Goal: Task Accomplishment & Management: Manage account settings

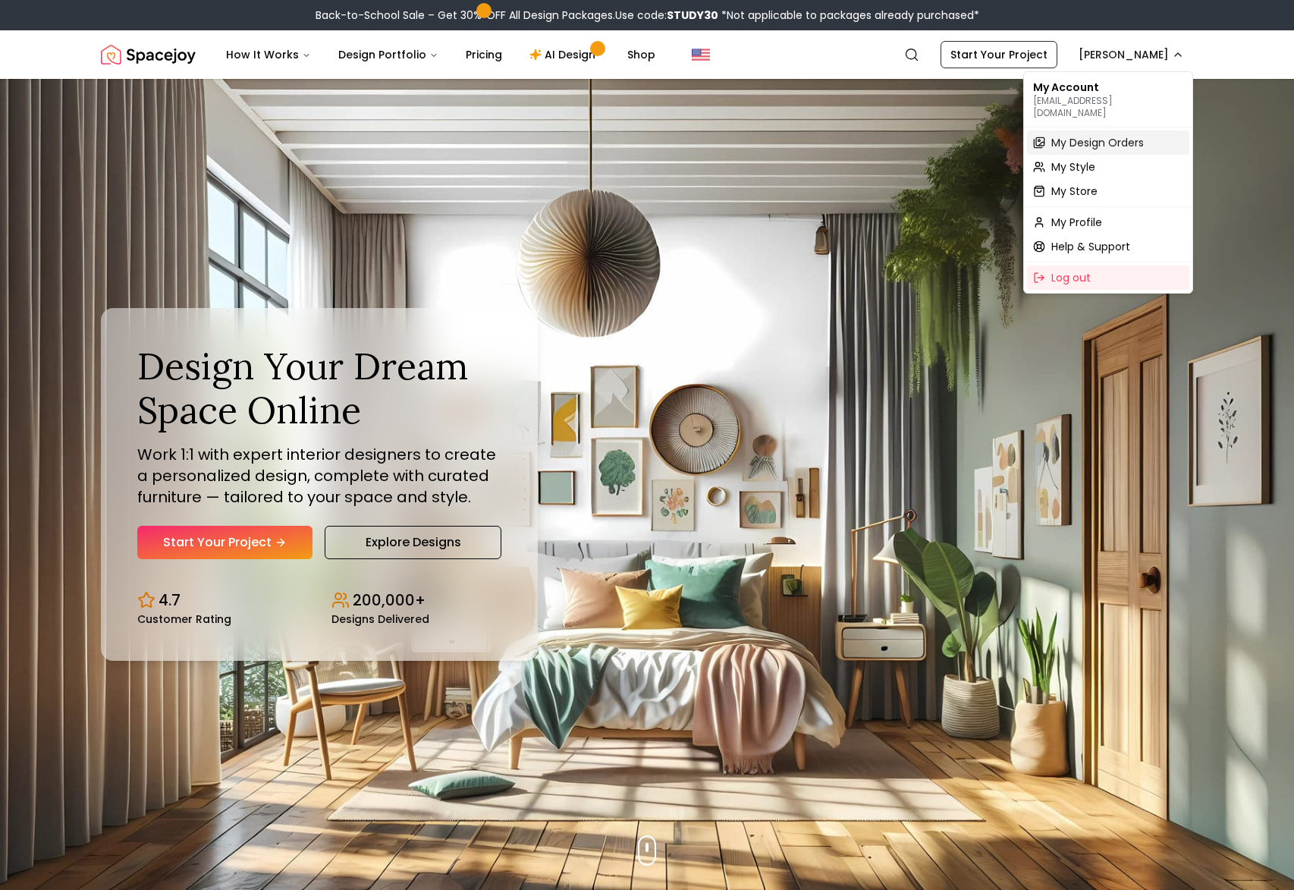
click at [1097, 135] on span "My Design Orders" at bounding box center [1097, 142] width 93 height 15
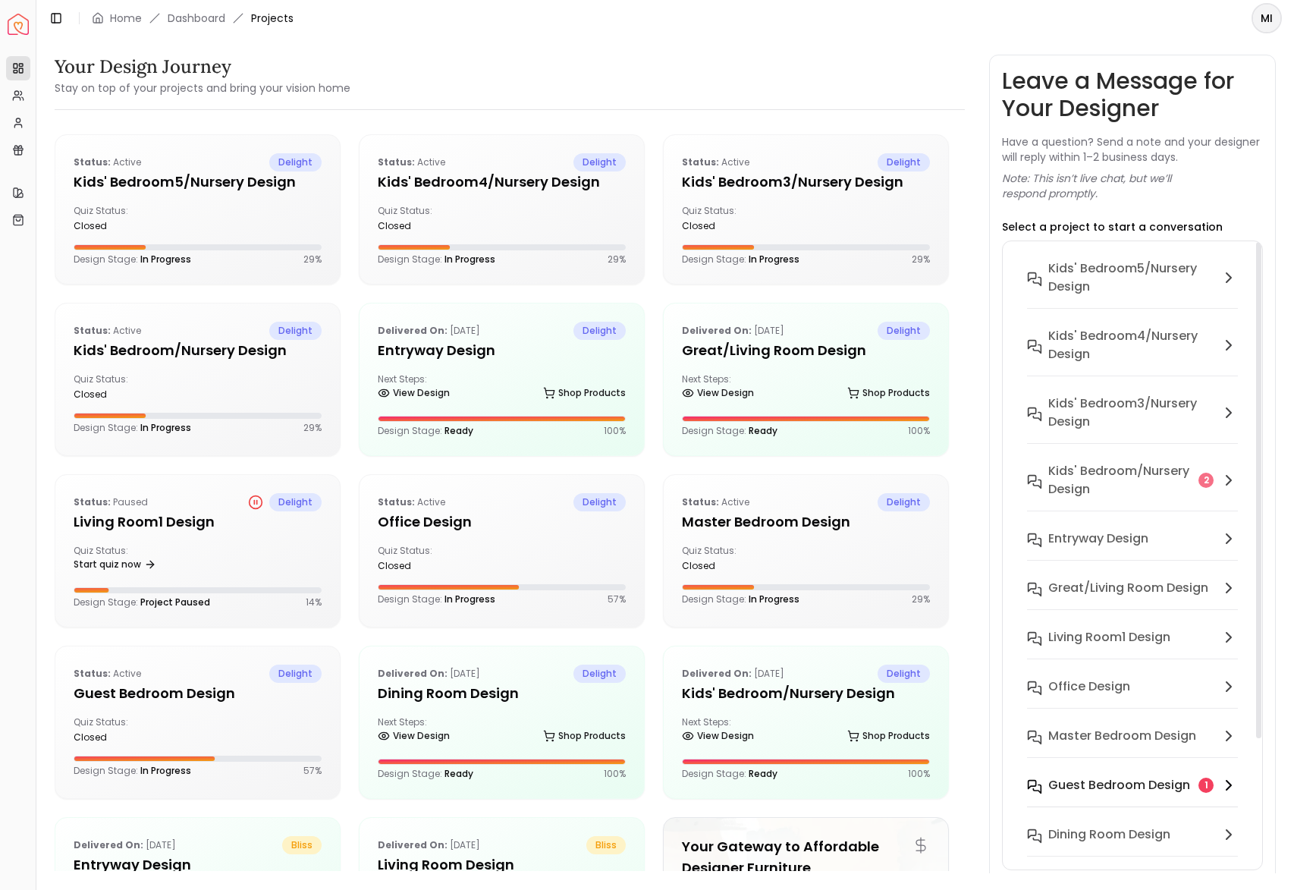
click at [1112, 794] on button "Guest Bedroom design 1" at bounding box center [1133, 794] width 236 height 49
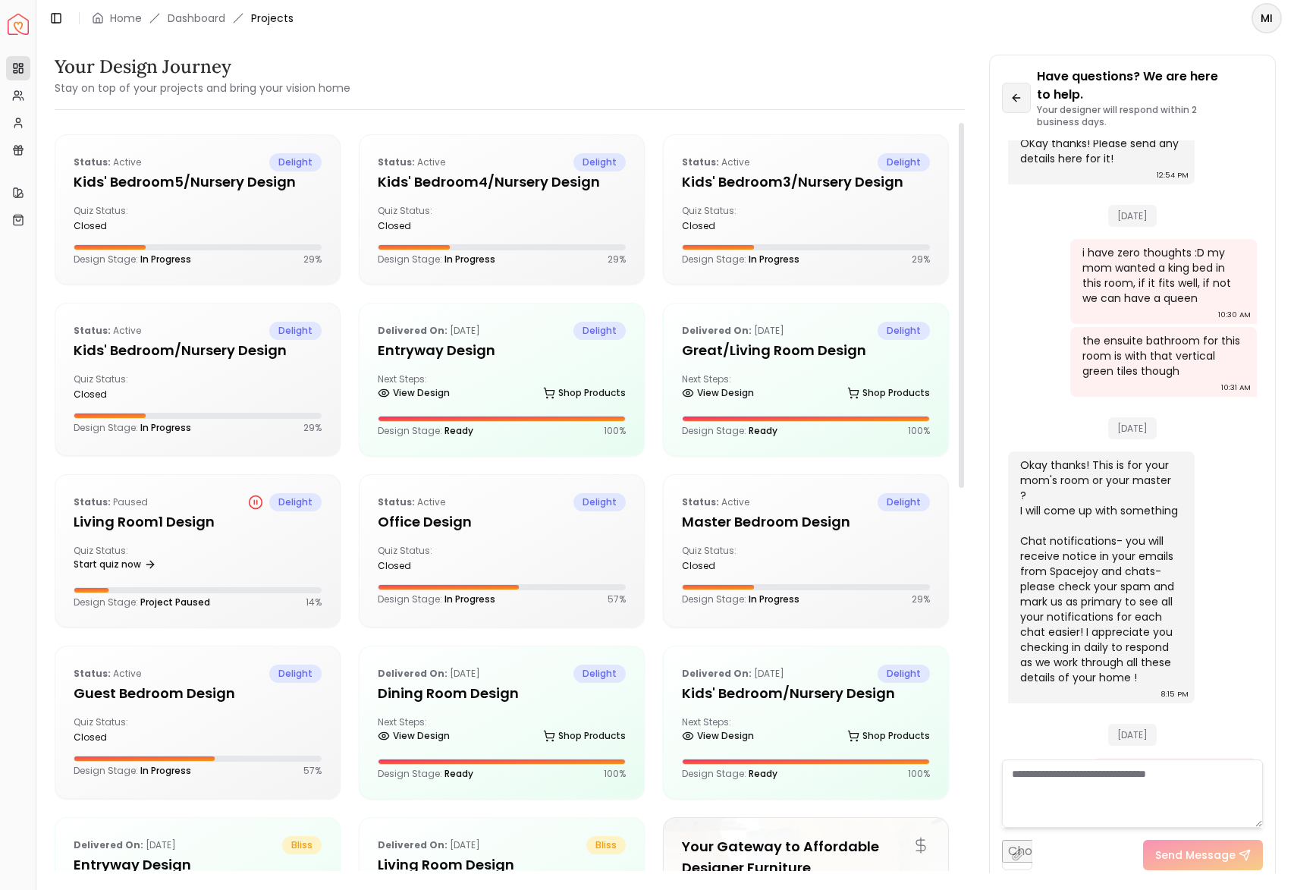
click at [1013, 110] on button at bounding box center [1017, 98] width 30 height 30
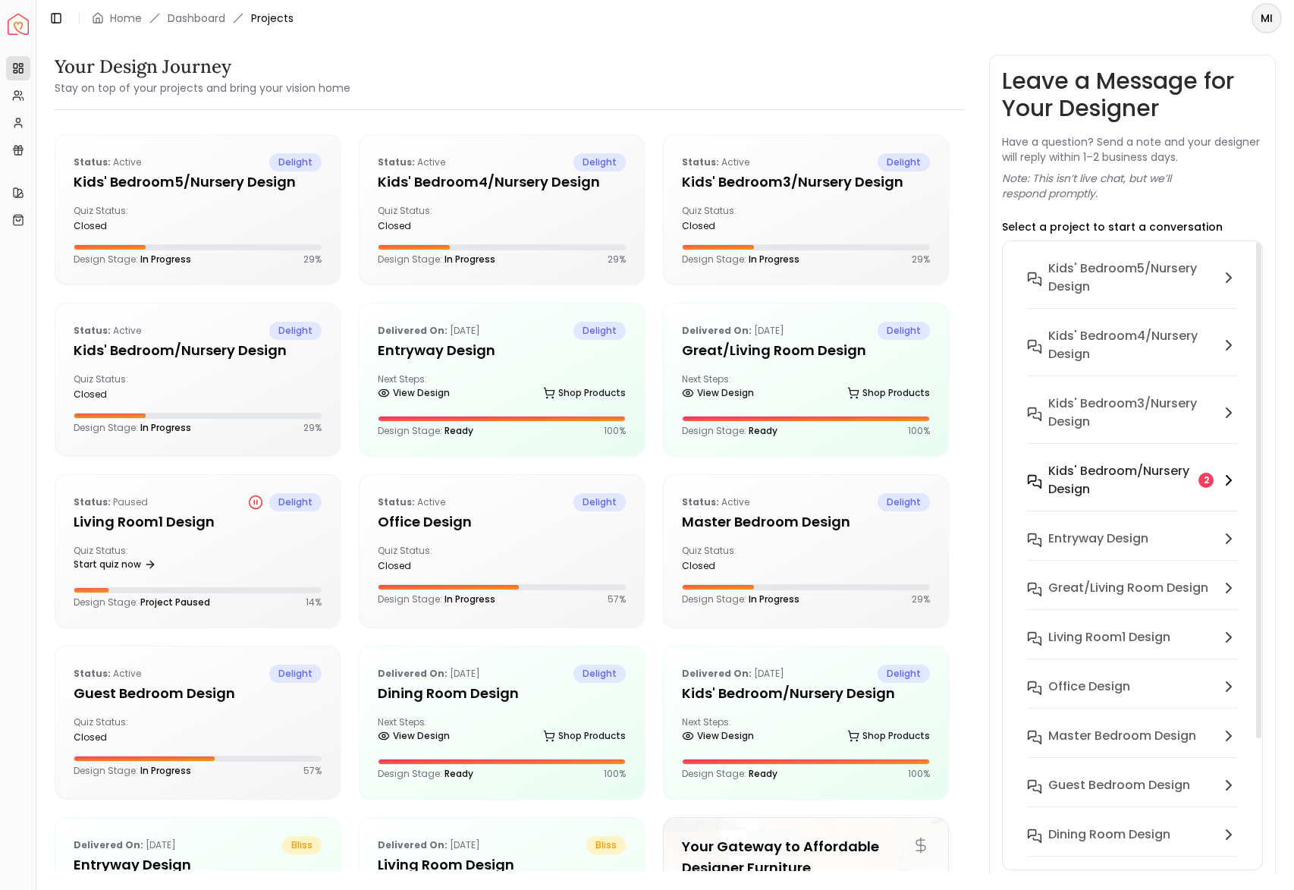
click at [1095, 486] on h6 "Kids' Bedroom/Nursery design" at bounding box center [1120, 480] width 145 height 36
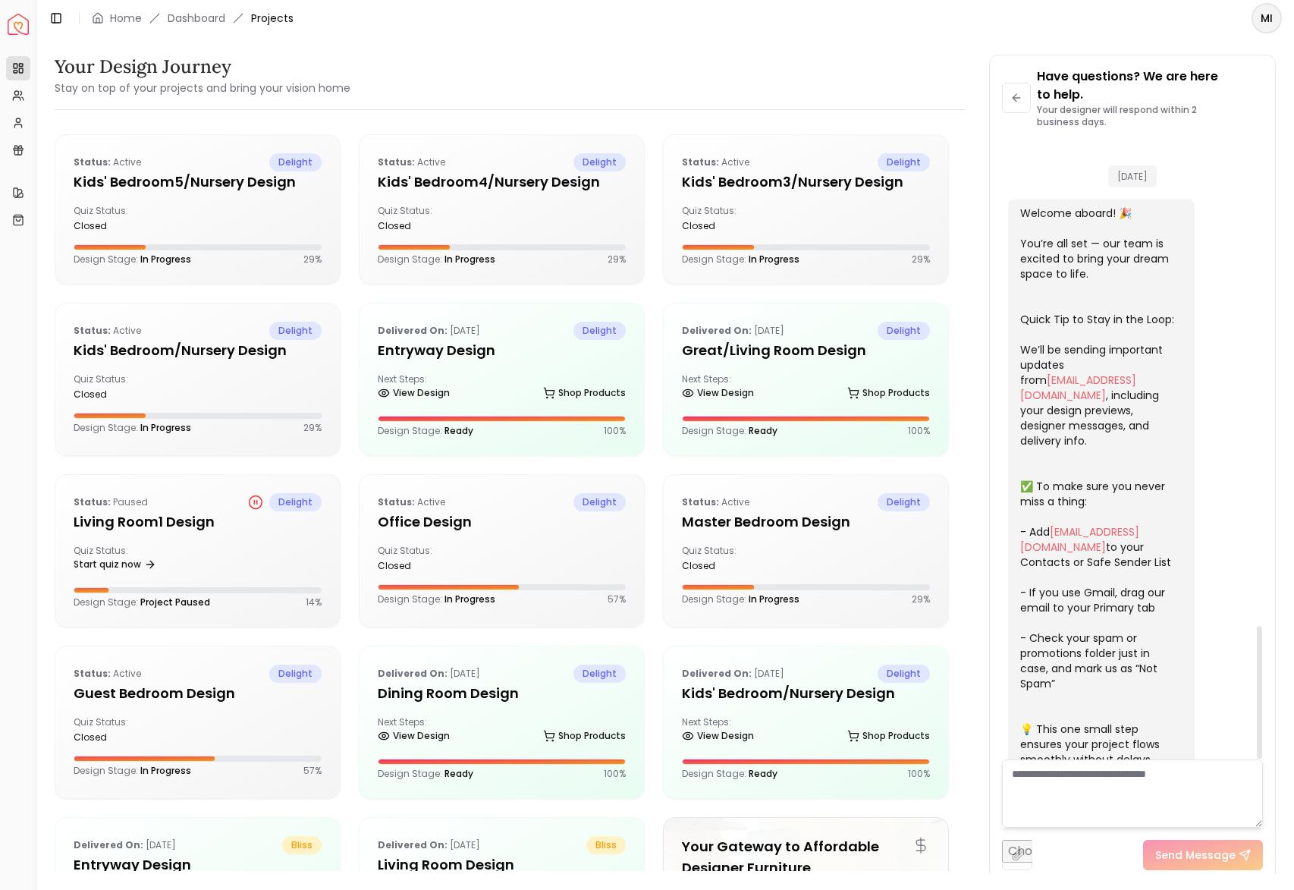
scroll to position [2263, 0]
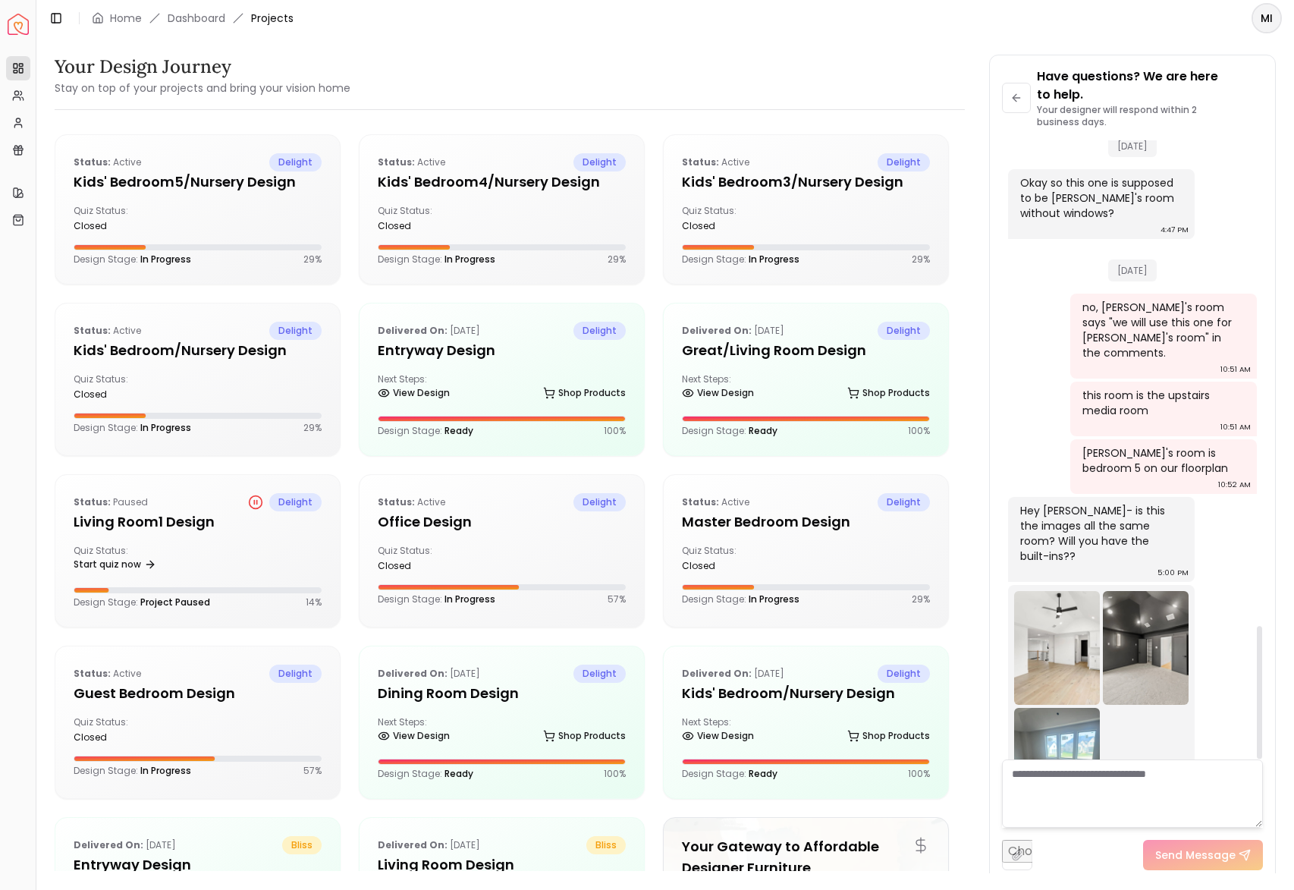
click at [1067, 591] on img at bounding box center [1057, 648] width 86 height 114
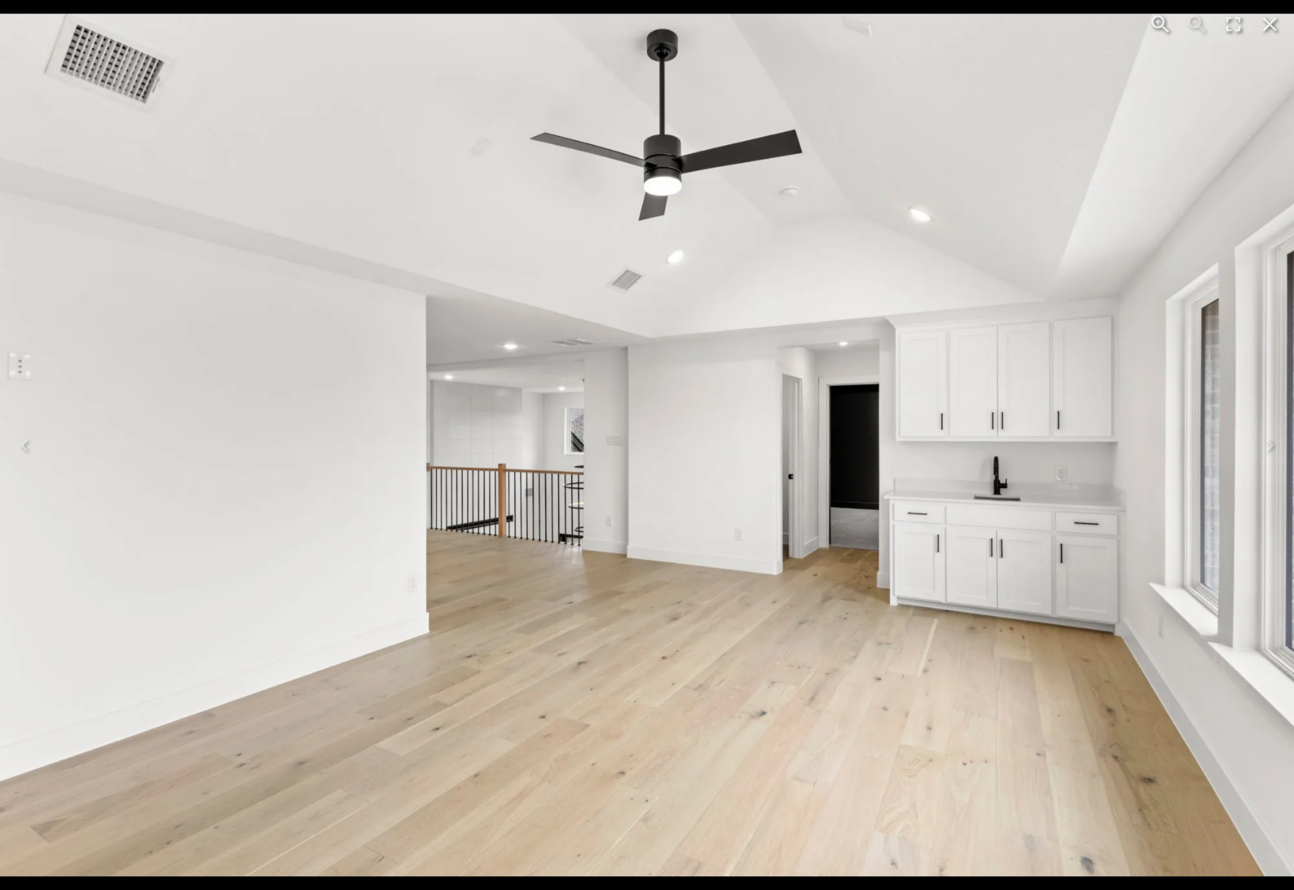
click at [1207, 337] on img "1 of 1" at bounding box center [647, 445] width 1294 height 862
click at [1265, 34] on icon "Close" at bounding box center [1269, 24] width 24 height 24
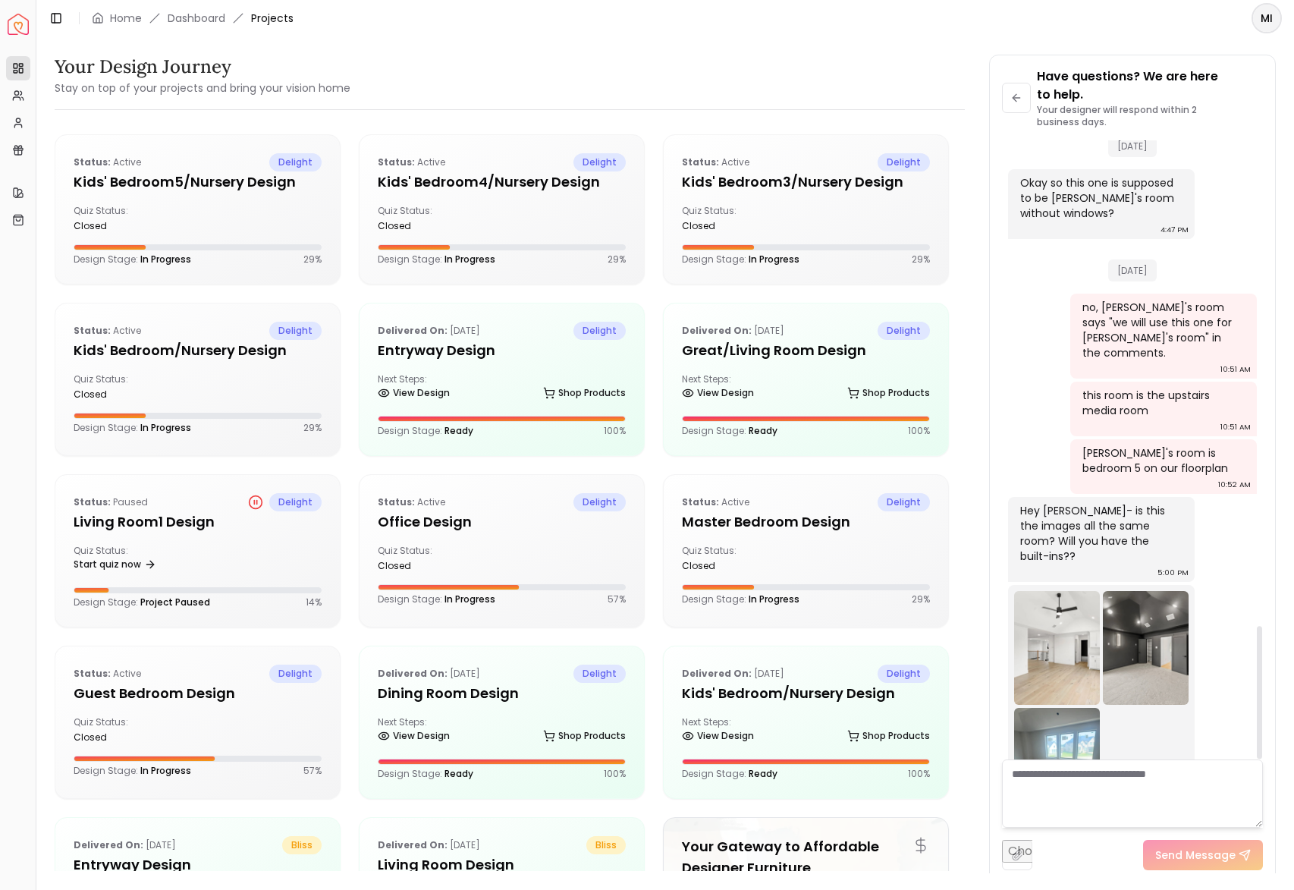
click at [1070, 708] on img at bounding box center [1057, 765] width 86 height 114
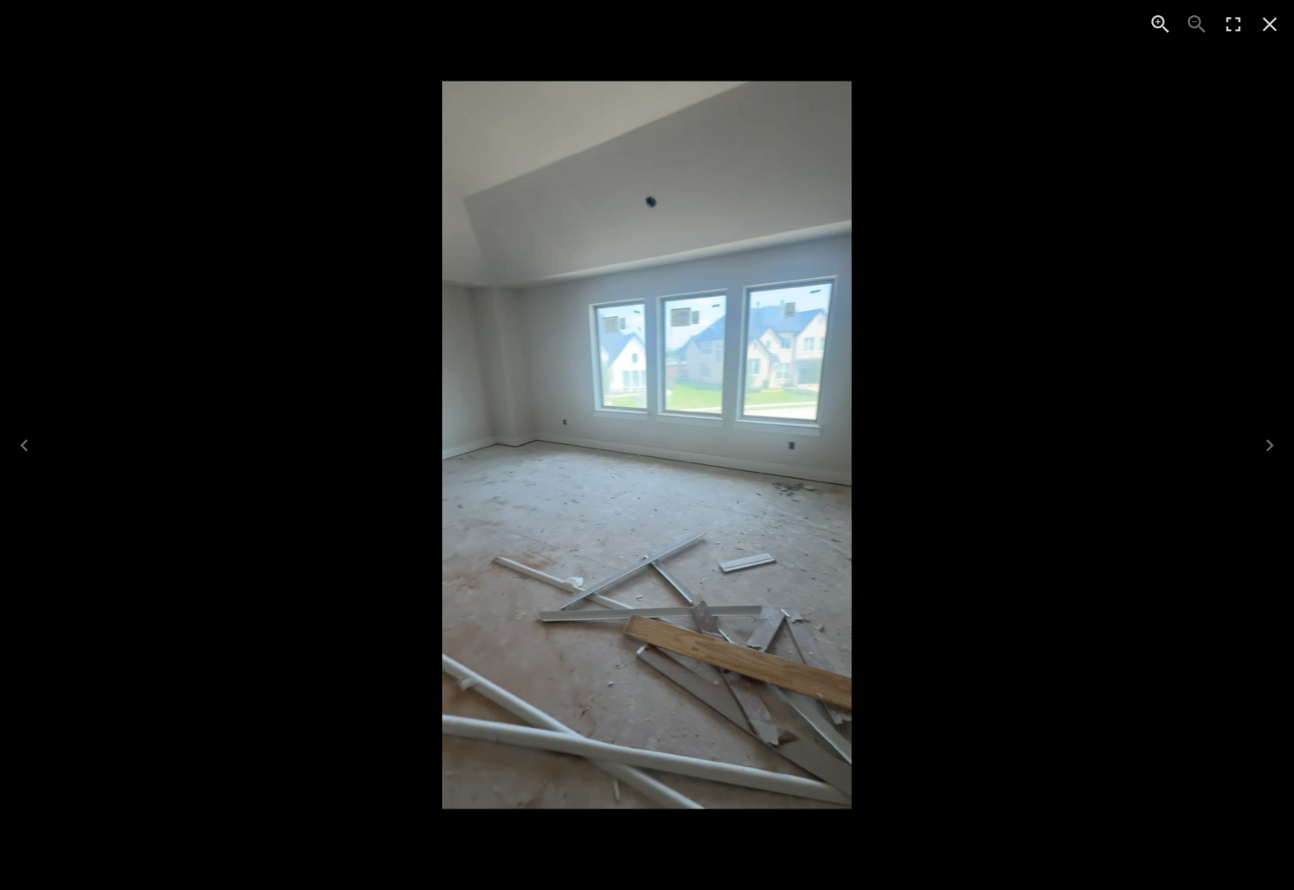
click at [1271, 33] on icon "Close" at bounding box center [1269, 24] width 24 height 24
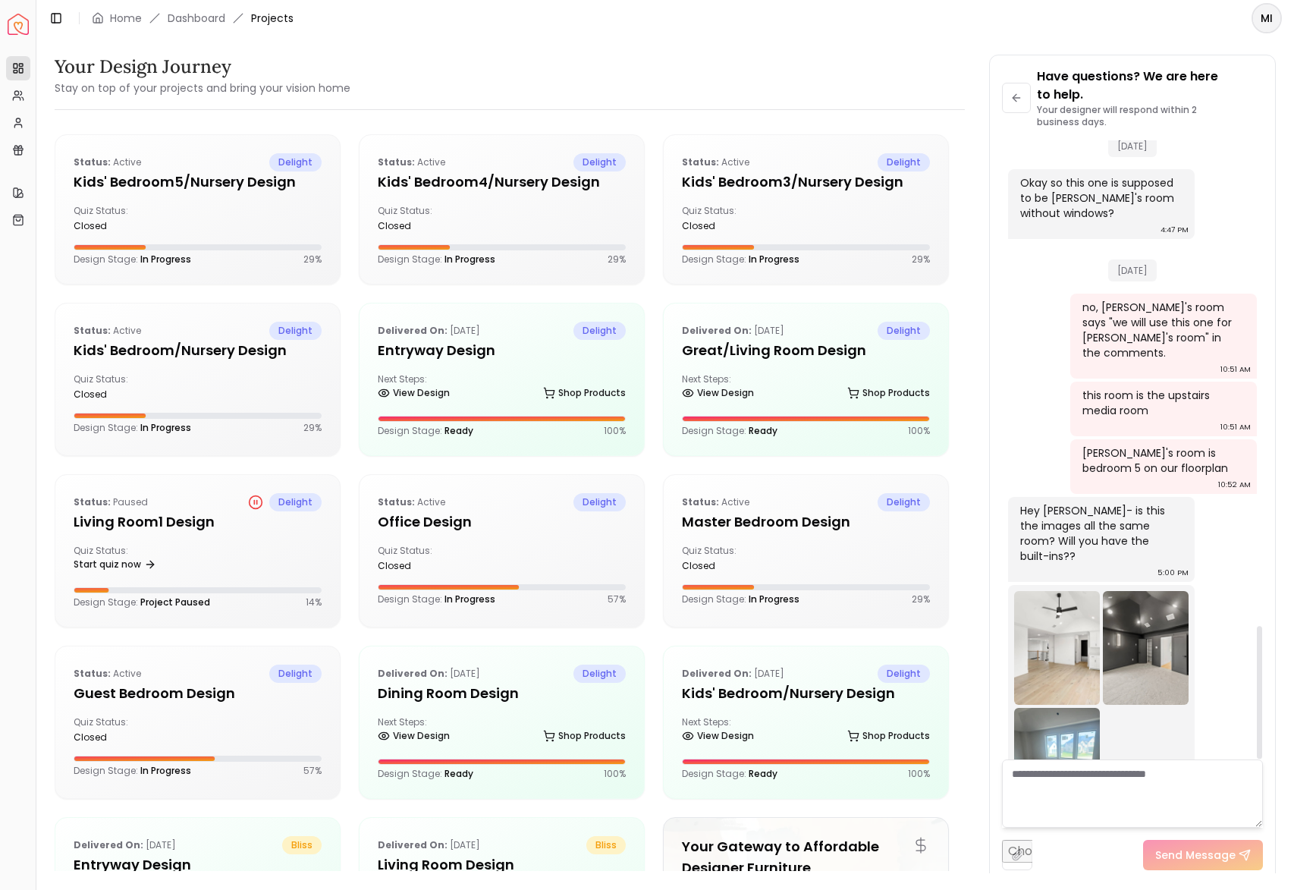
click at [1129, 591] on img at bounding box center [1146, 648] width 86 height 114
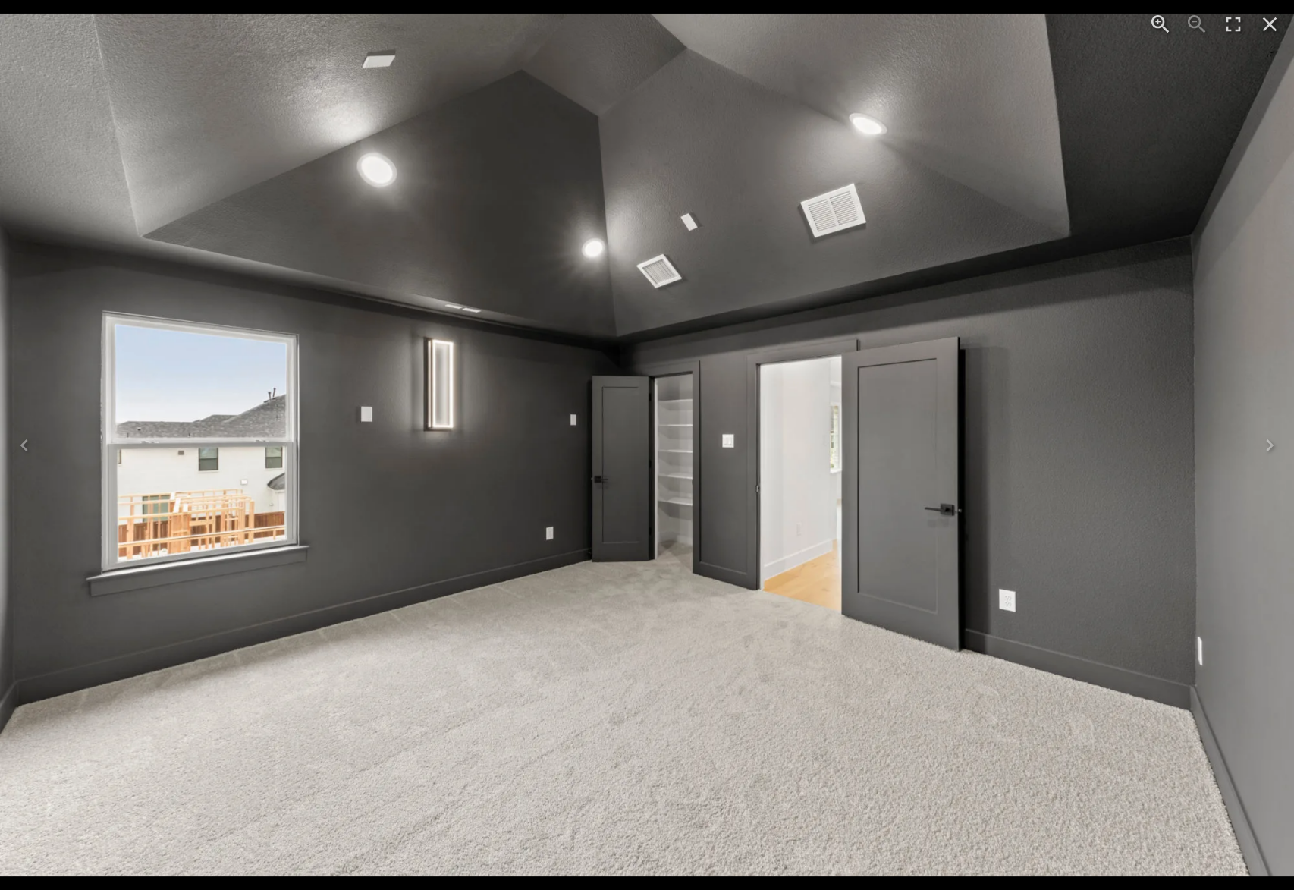
click at [1282, 28] on button "Close" at bounding box center [1269, 24] width 36 height 36
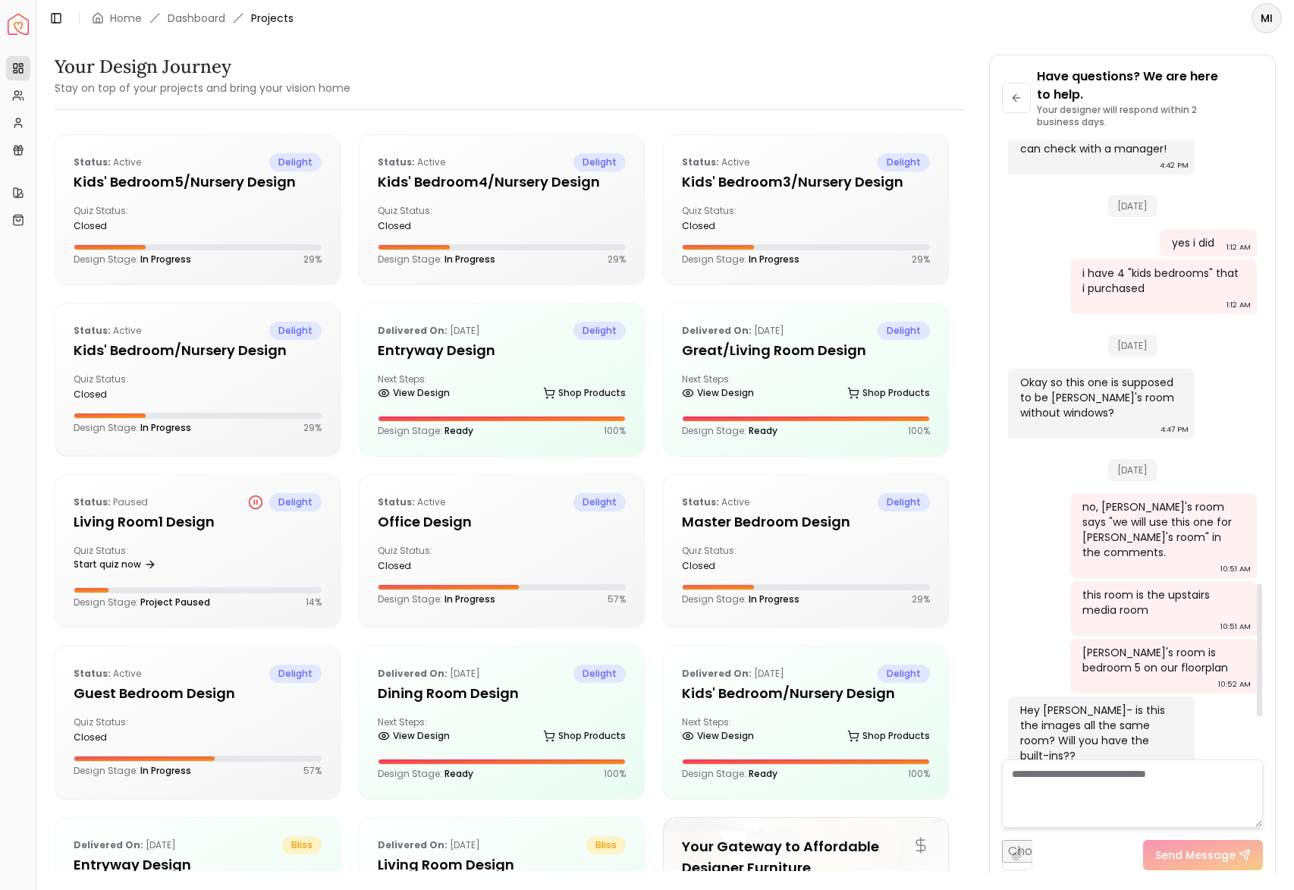
scroll to position [2064, 0]
click at [1022, 99] on icon at bounding box center [1016, 98] width 12 height 12
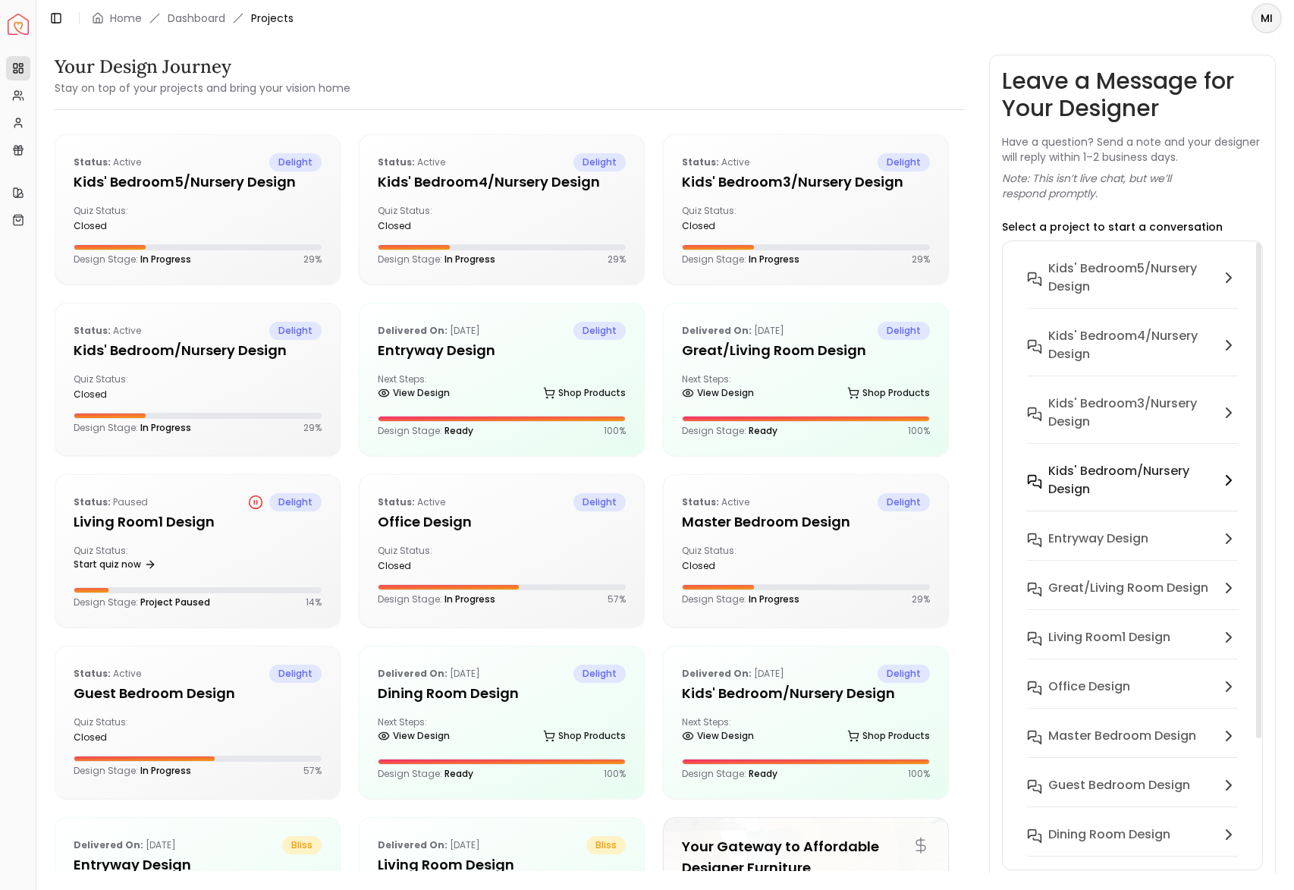
click at [1088, 488] on h6 "Kids' Bedroom/Nursery design" at bounding box center [1131, 480] width 166 height 36
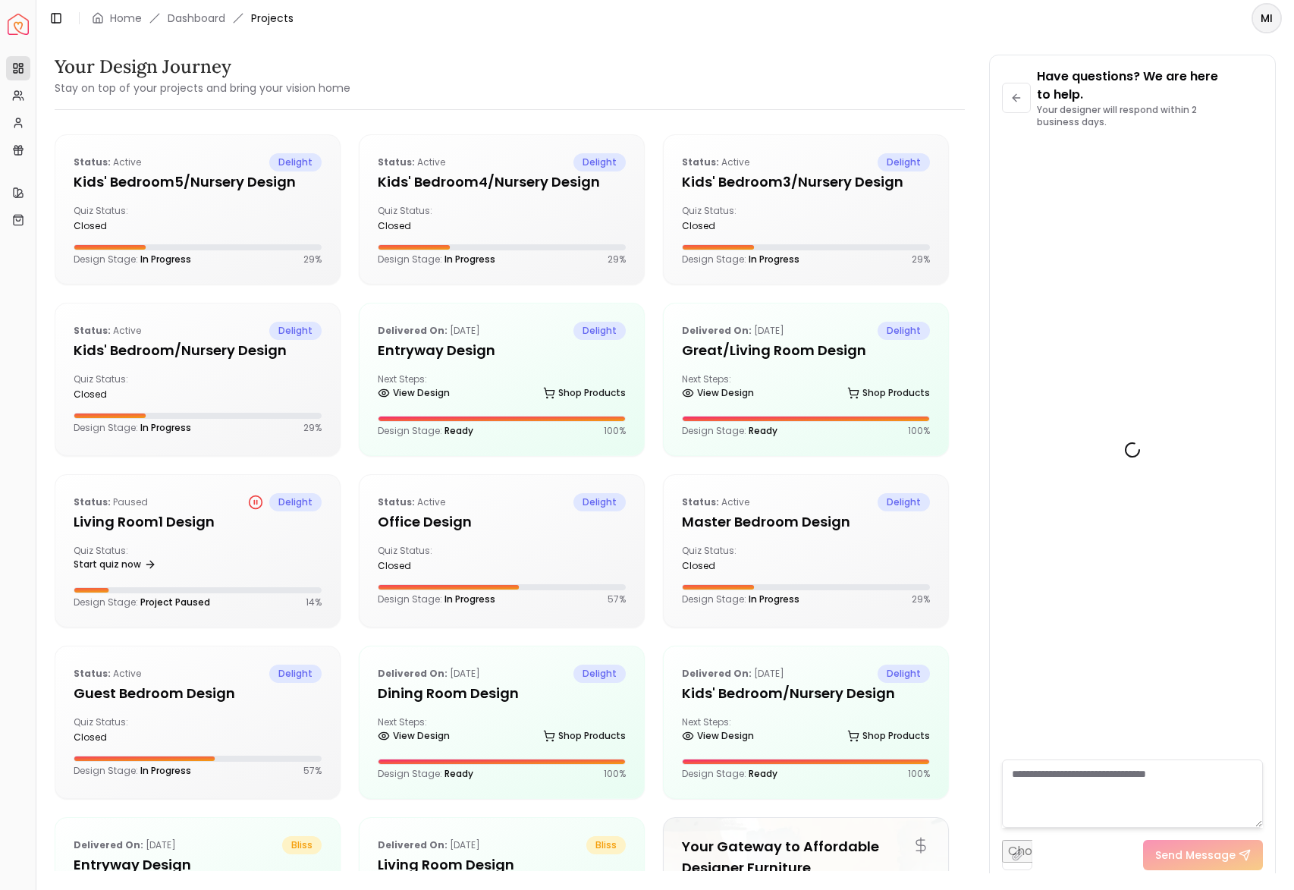
scroll to position [2263, 0]
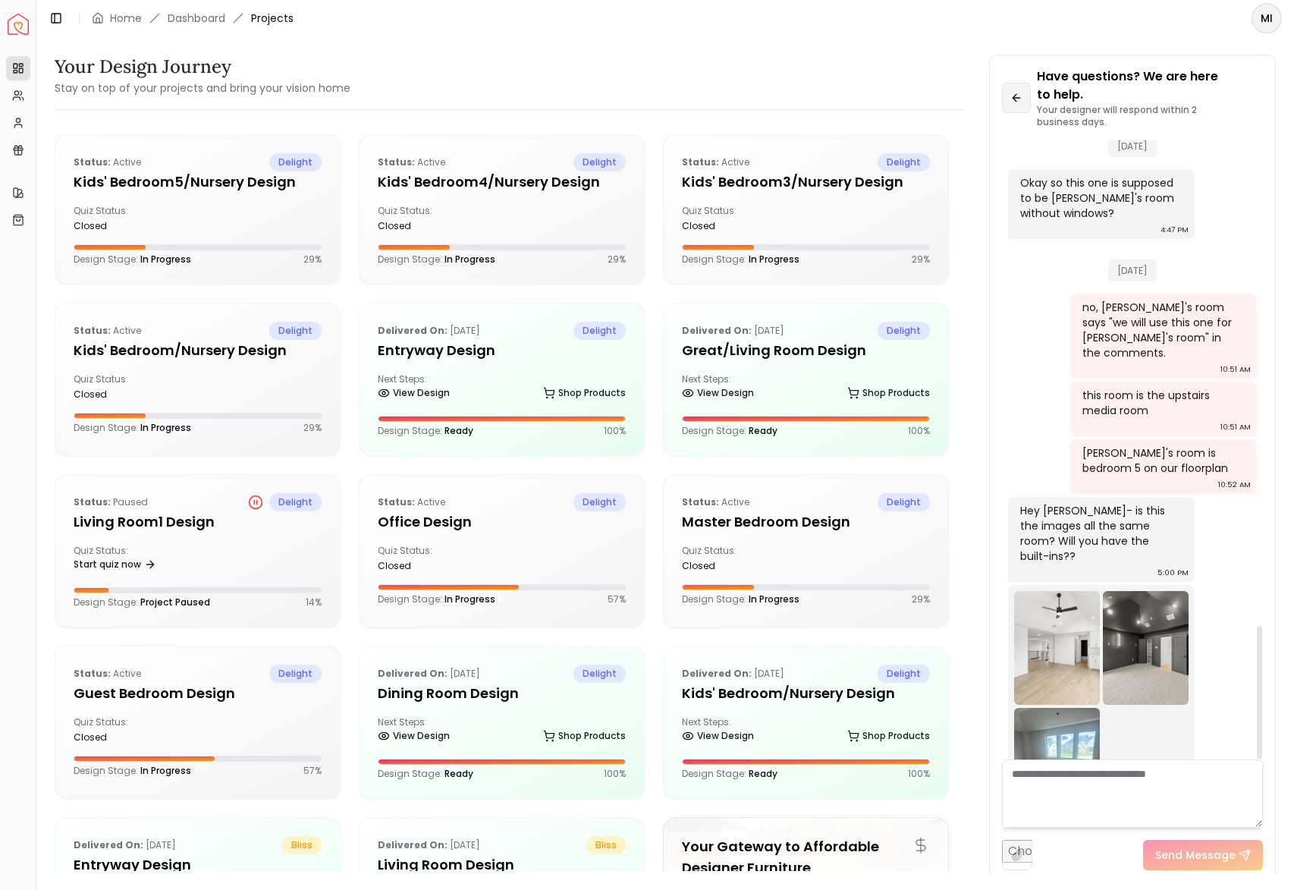
click at [1022, 97] on icon at bounding box center [1016, 98] width 12 height 12
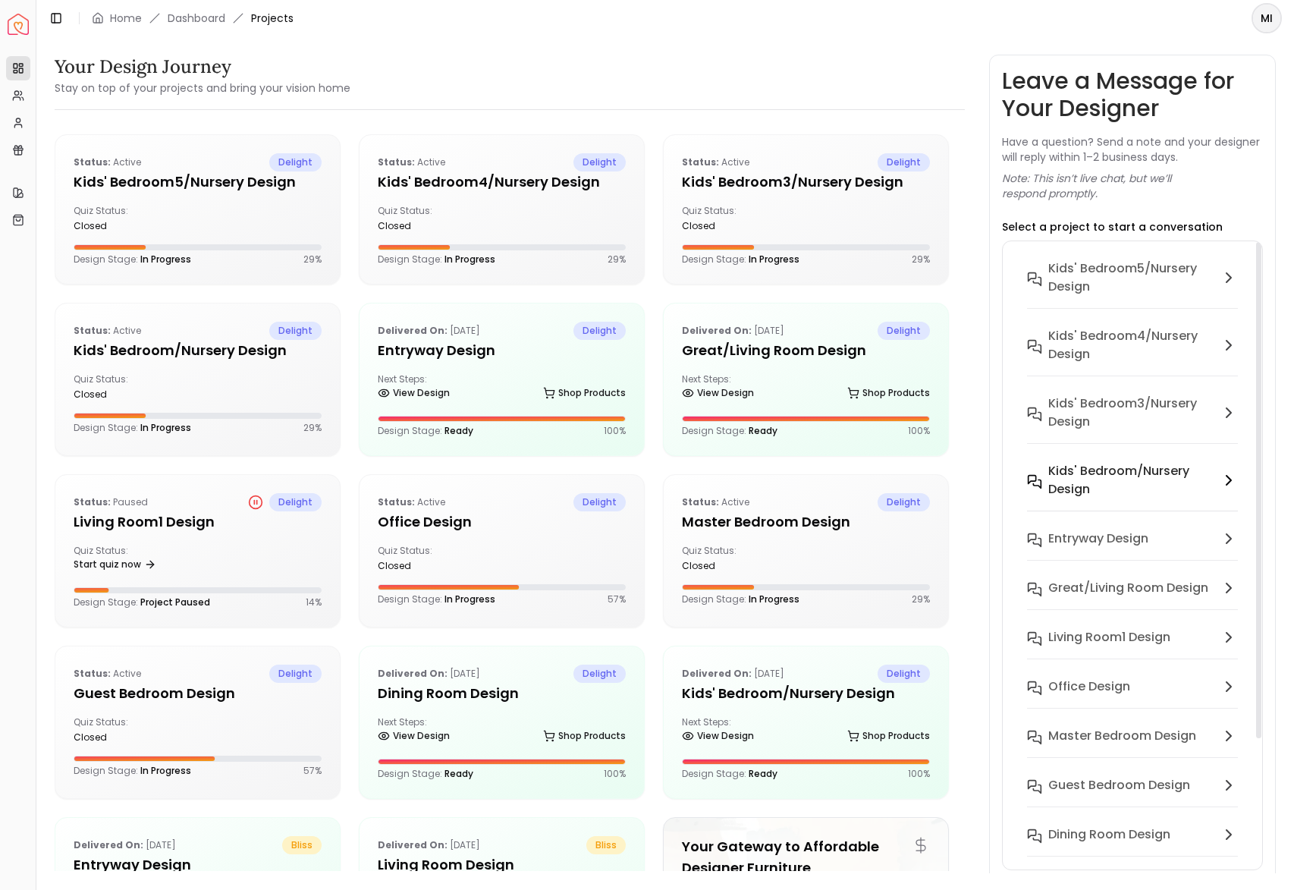
click at [1081, 476] on h6 "Kids' Bedroom/Nursery design" at bounding box center [1131, 480] width 166 height 36
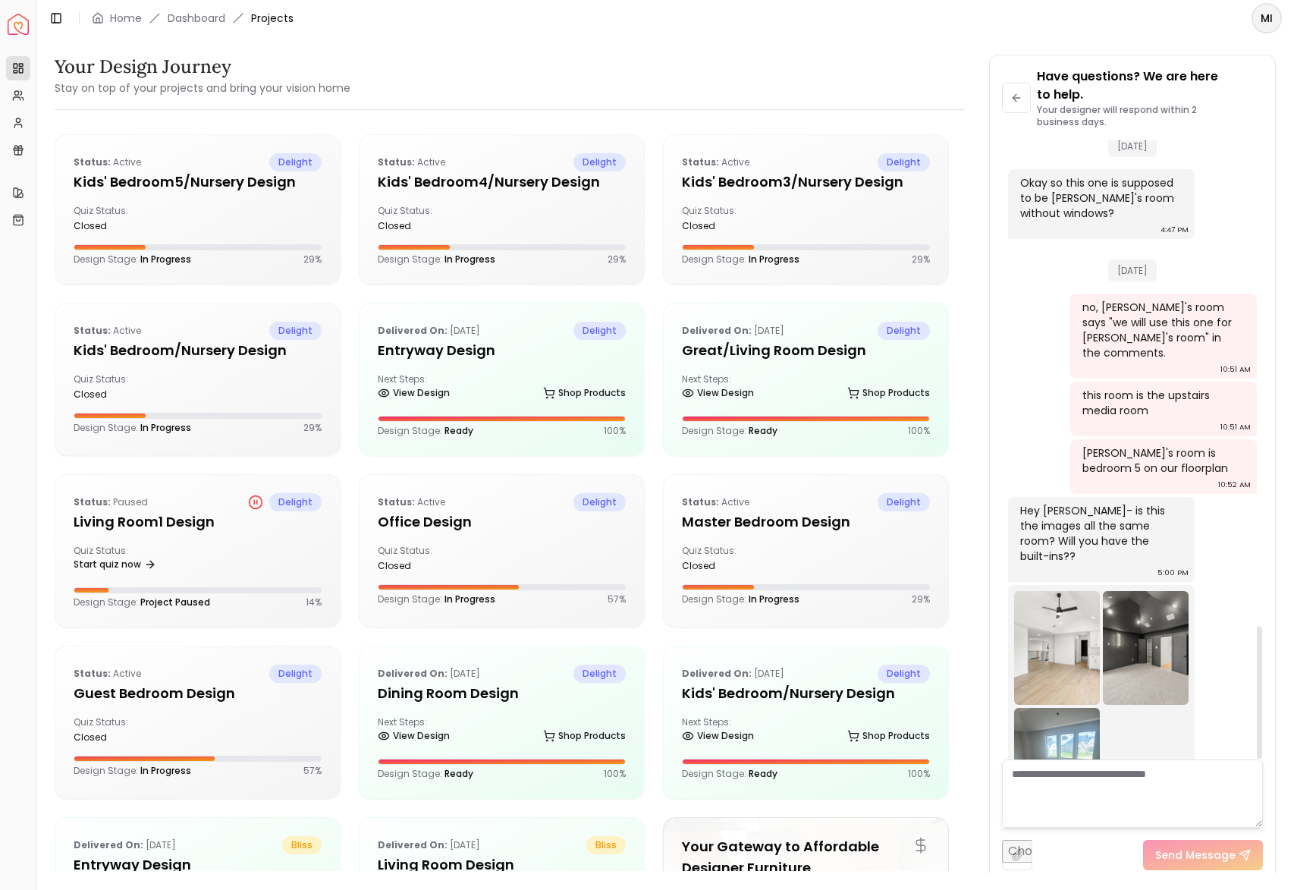
click at [1132, 591] on img at bounding box center [1146, 648] width 86 height 114
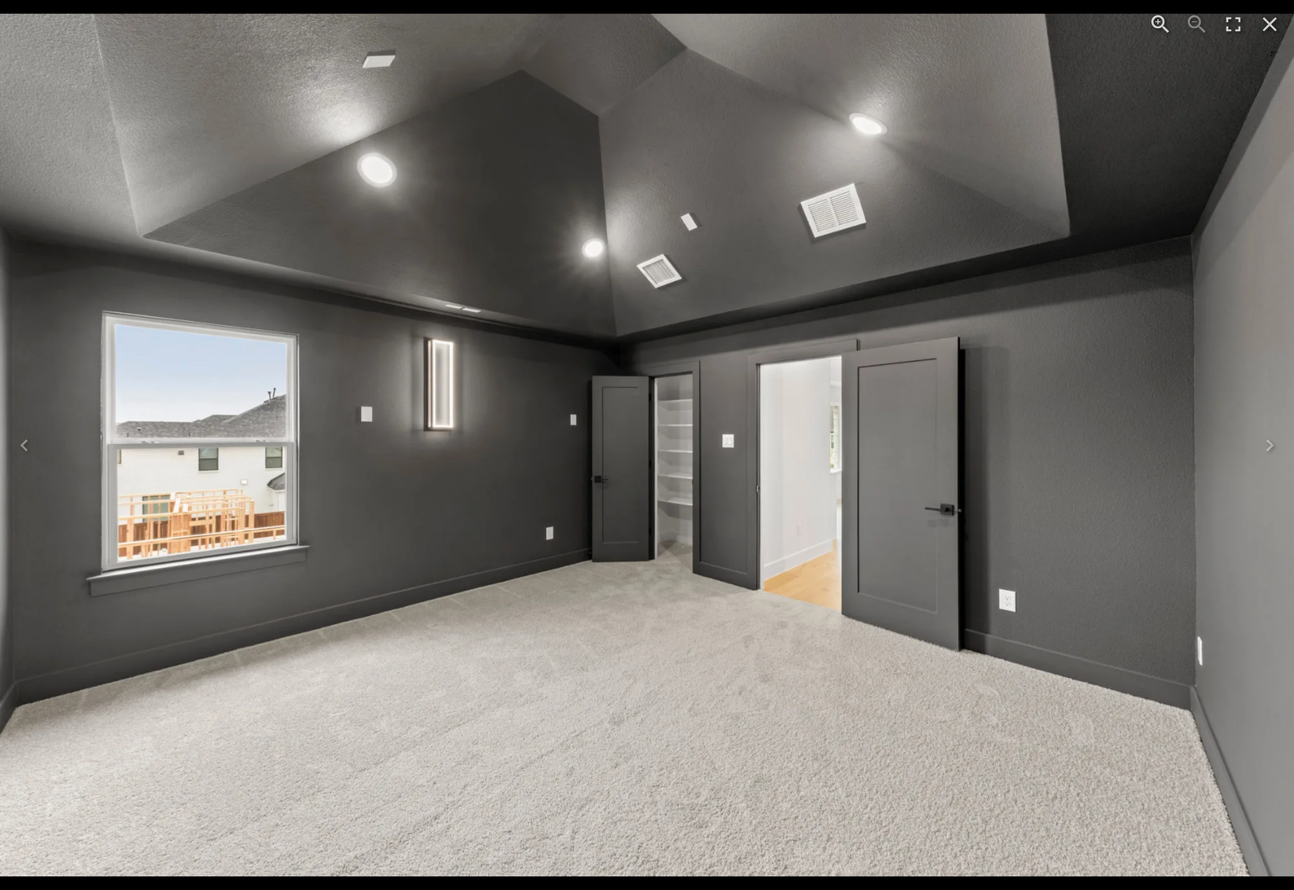
click at [1261, 25] on icon "Close" at bounding box center [1269, 24] width 24 height 24
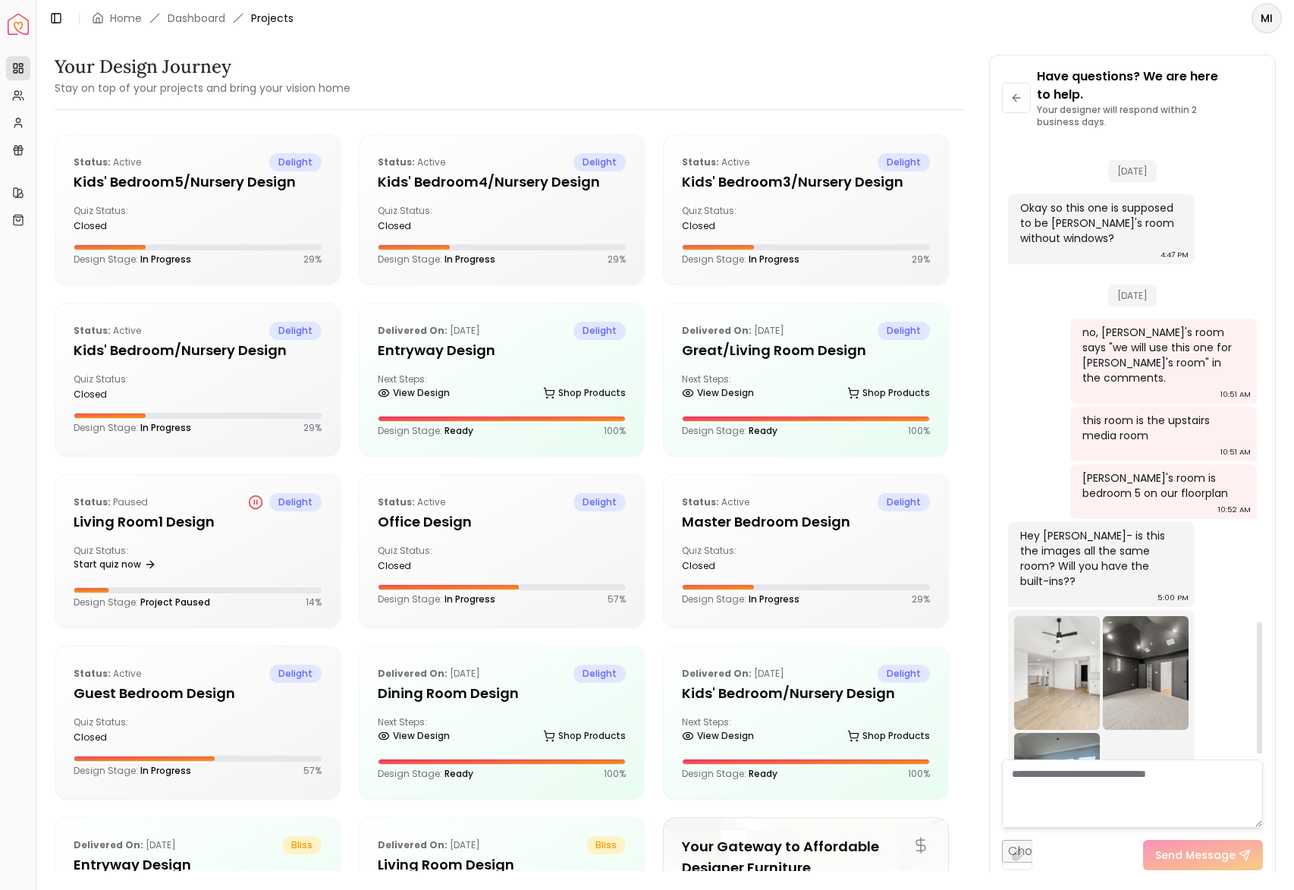
scroll to position [2284, 0]
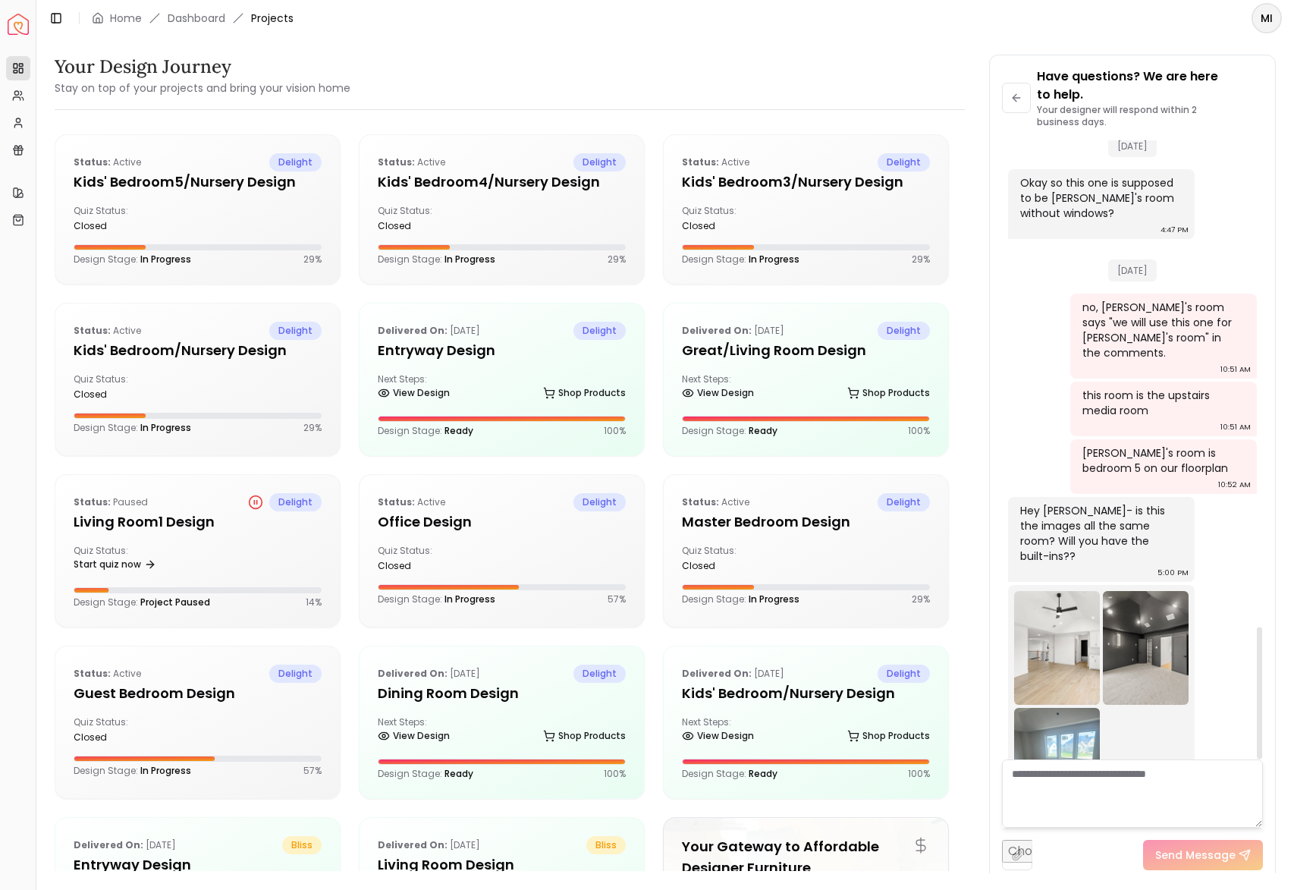
click at [1047, 591] on img at bounding box center [1057, 648] width 86 height 114
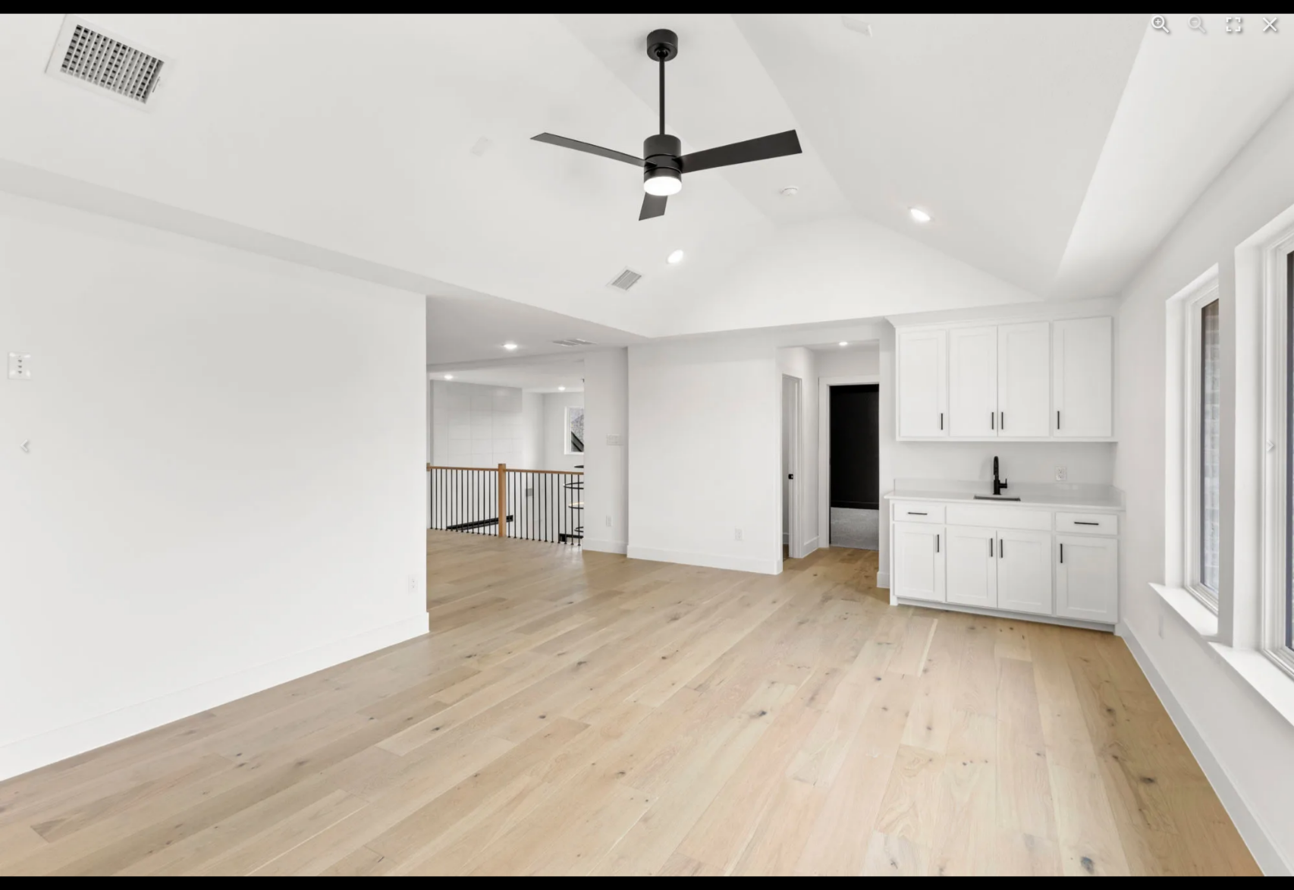
click at [1275, 24] on icon "Close" at bounding box center [1269, 24] width 24 height 24
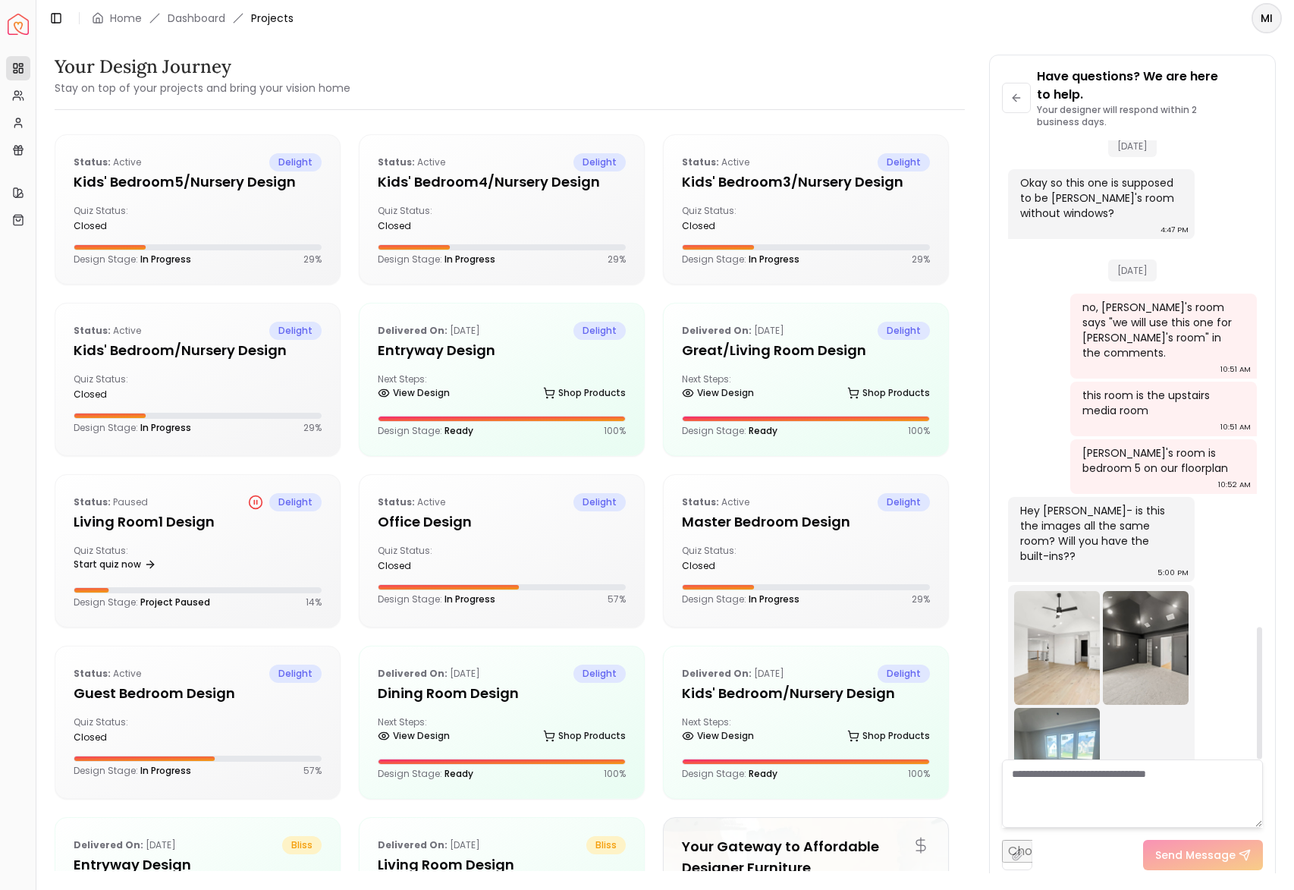
click at [1084, 591] on img at bounding box center [1057, 648] width 86 height 114
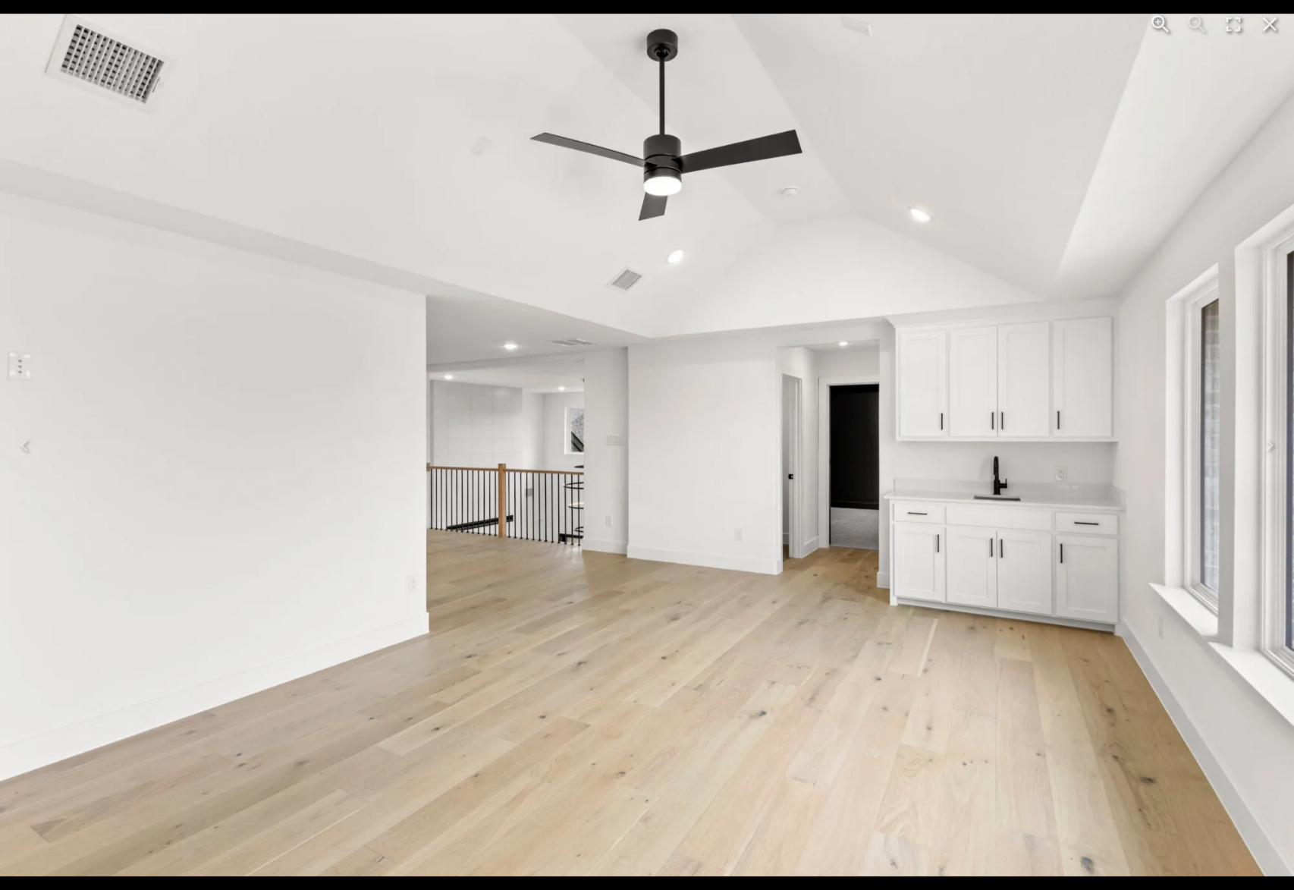
click at [1278, 29] on icon "Close" at bounding box center [1269, 24] width 24 height 24
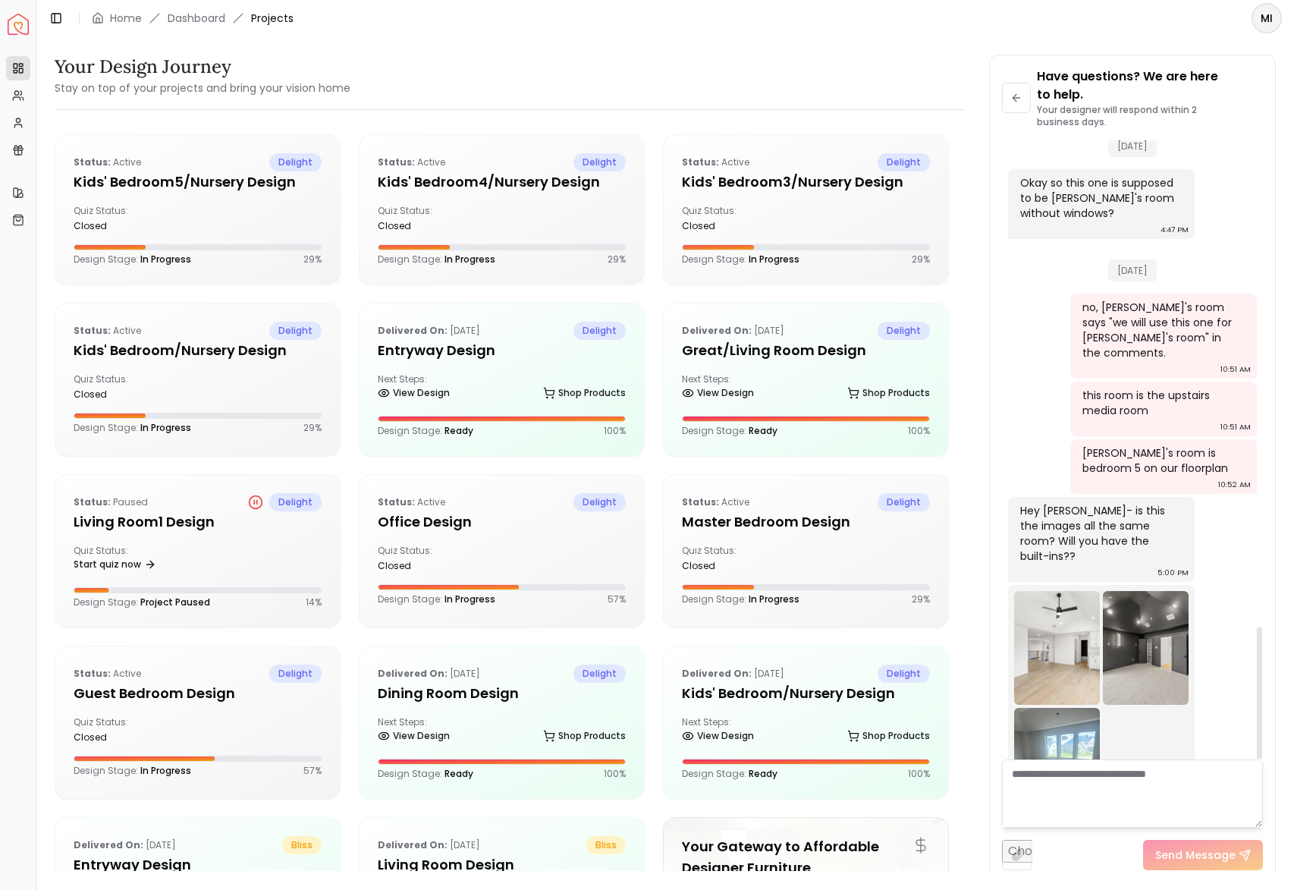
click at [1085, 789] on textarea at bounding box center [1133, 793] width 262 height 68
click at [1223, 773] on textarea "**********" at bounding box center [1133, 793] width 262 height 68
click at [1052, 773] on textarea "**********" at bounding box center [1133, 793] width 262 height 68
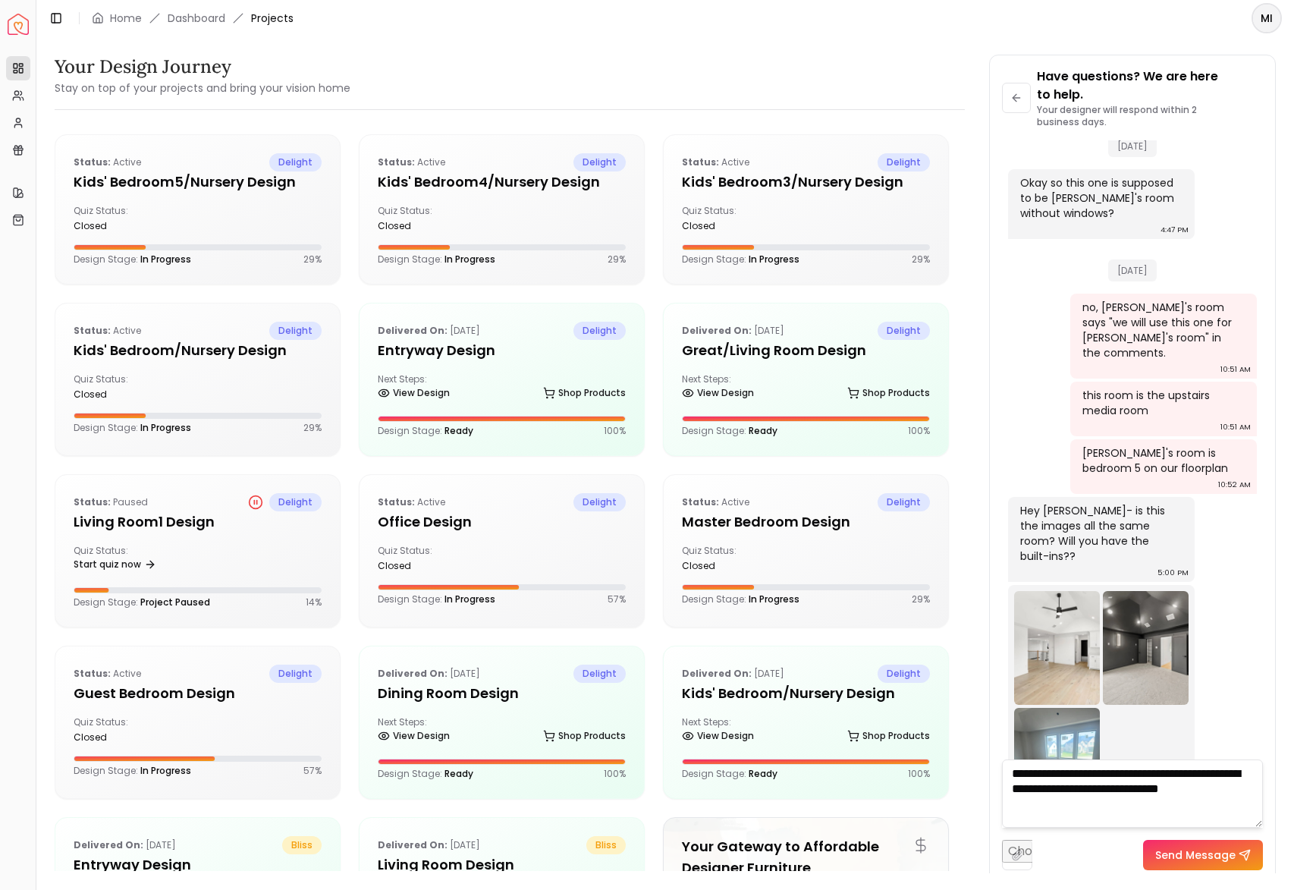
click at [1060, 812] on textarea "**********" at bounding box center [1133, 793] width 262 height 68
type textarea "**********"
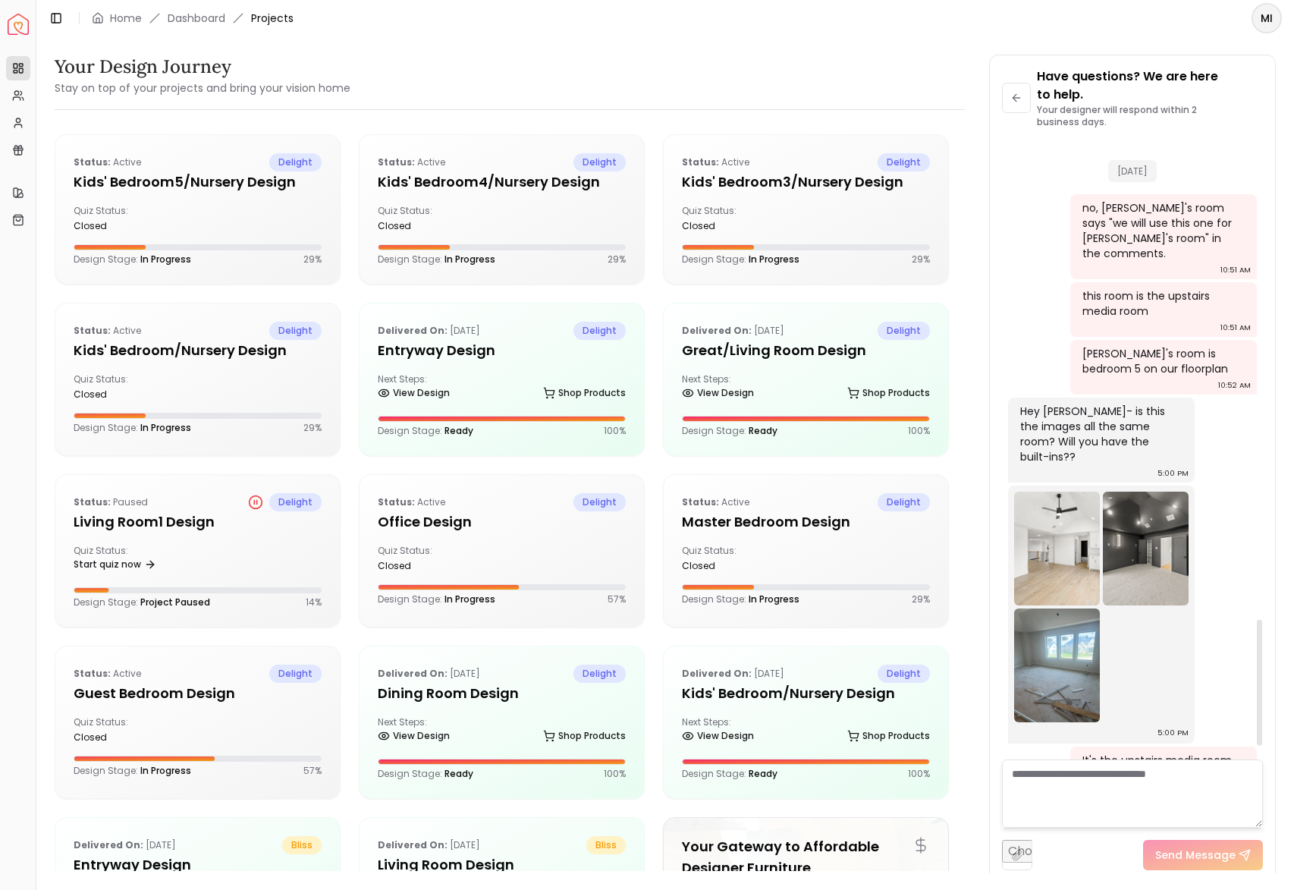
scroll to position [2418, 0]
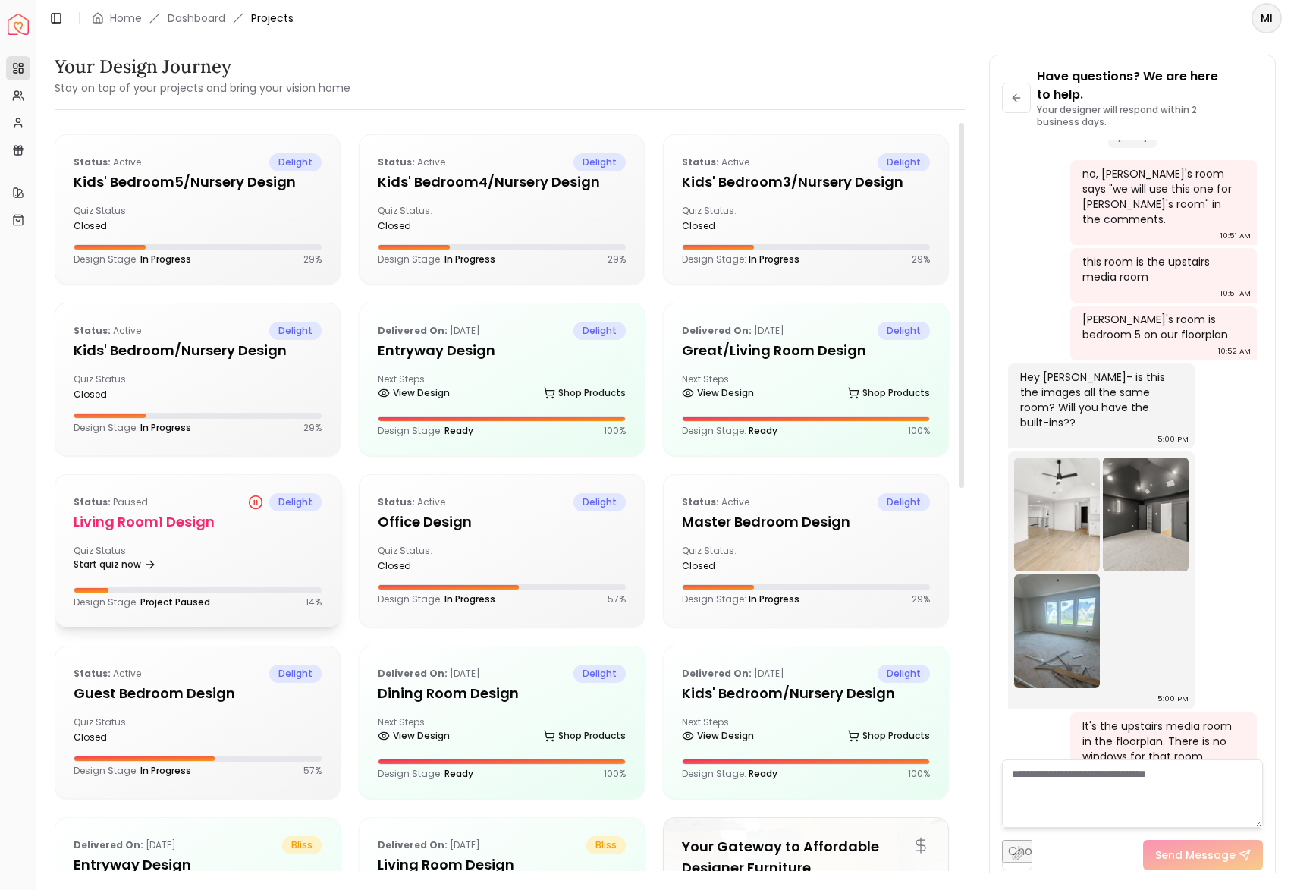
click at [206, 556] on div "Quiz Status: Start quiz now" at bounding box center [198, 560] width 248 height 30
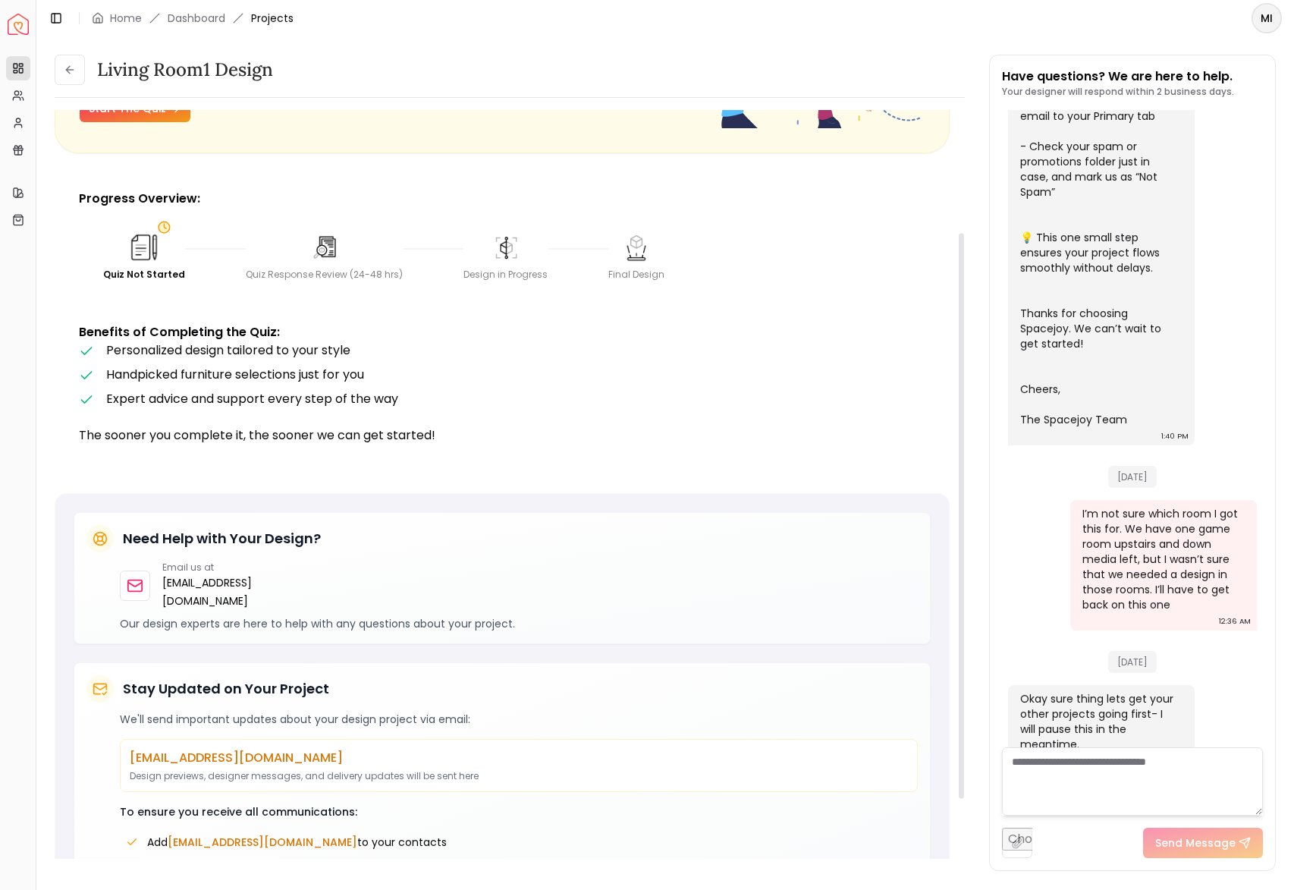
scroll to position [257, 0]
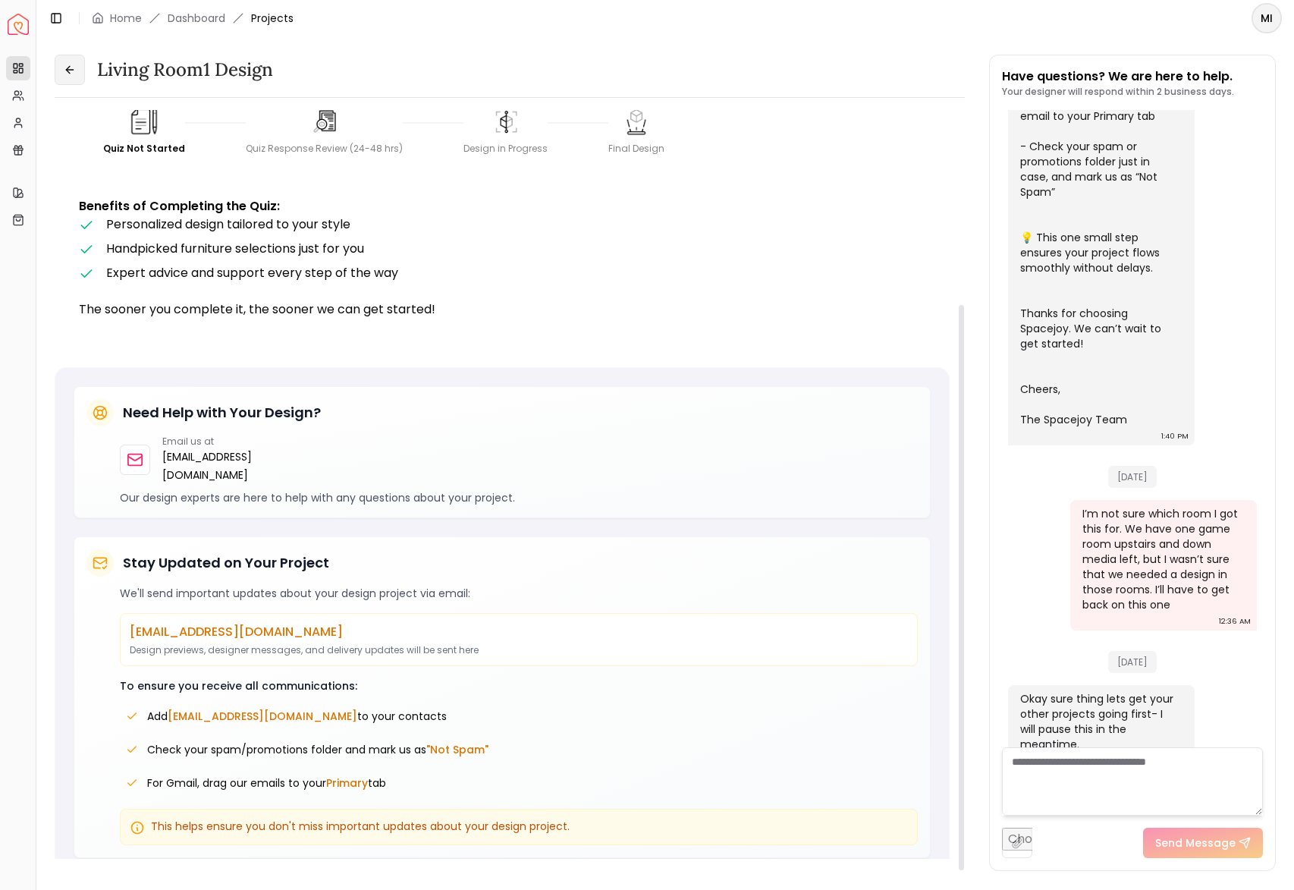
click at [77, 78] on button at bounding box center [70, 70] width 30 height 30
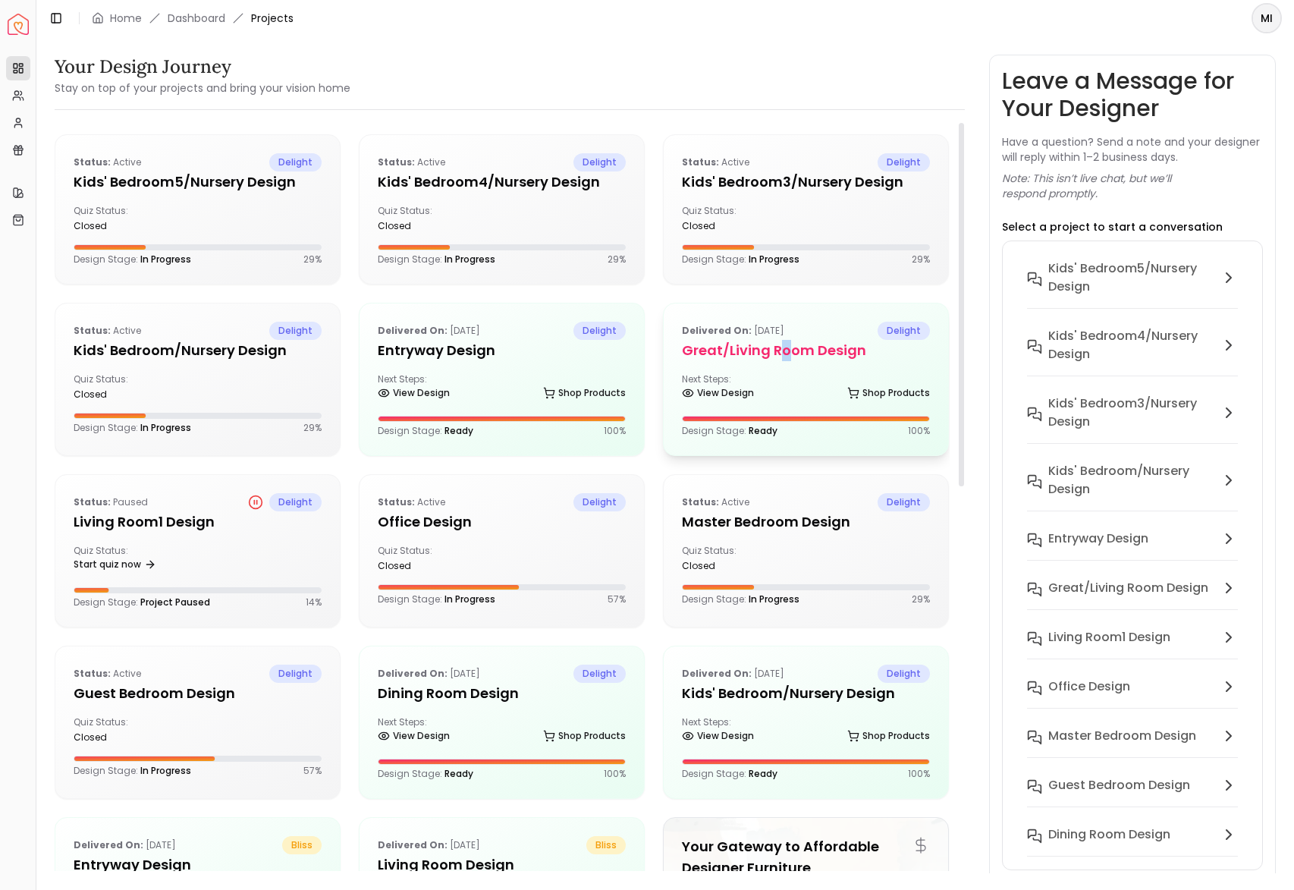
click at [784, 348] on h5 "Great/Living Room design" at bounding box center [806, 350] width 248 height 21
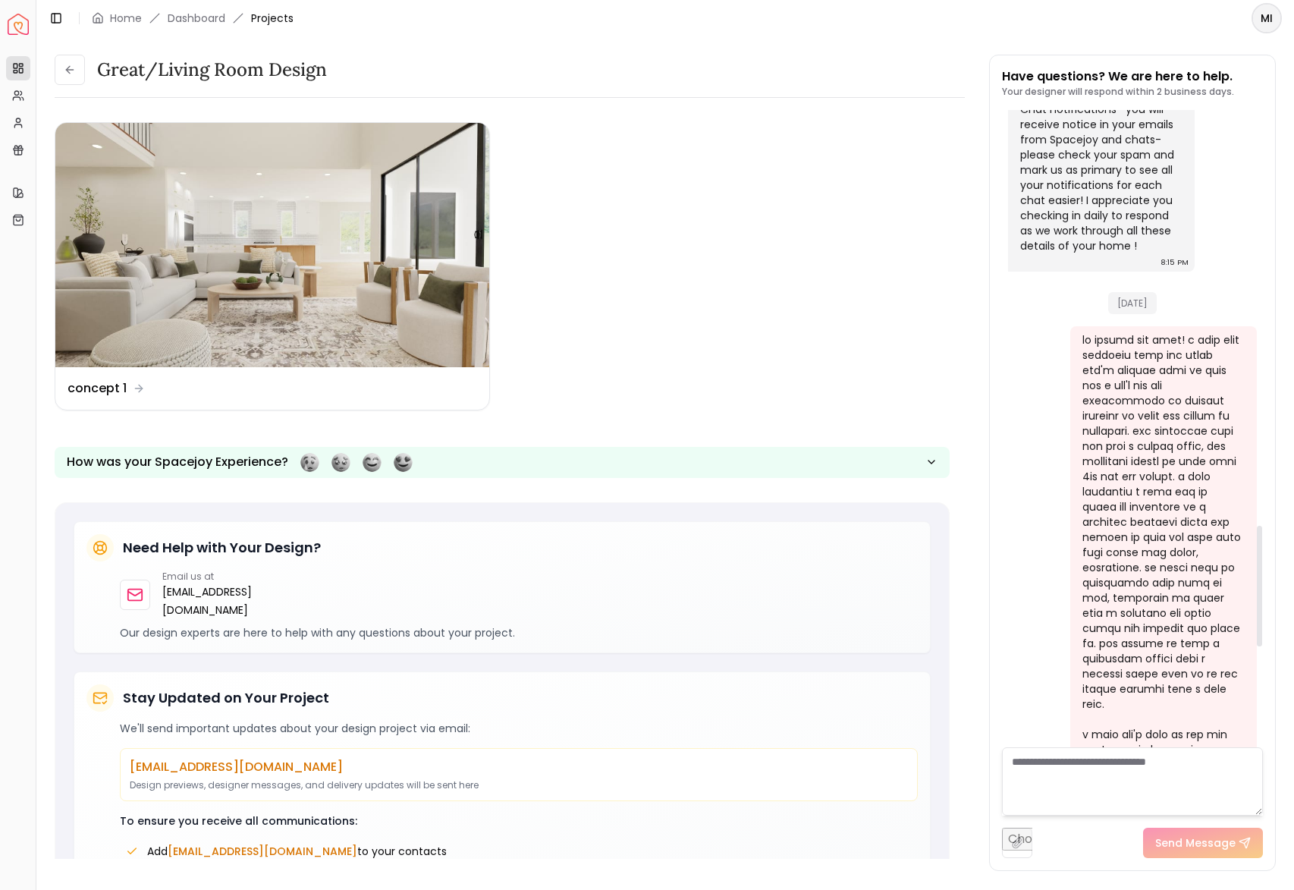
scroll to position [2190, 0]
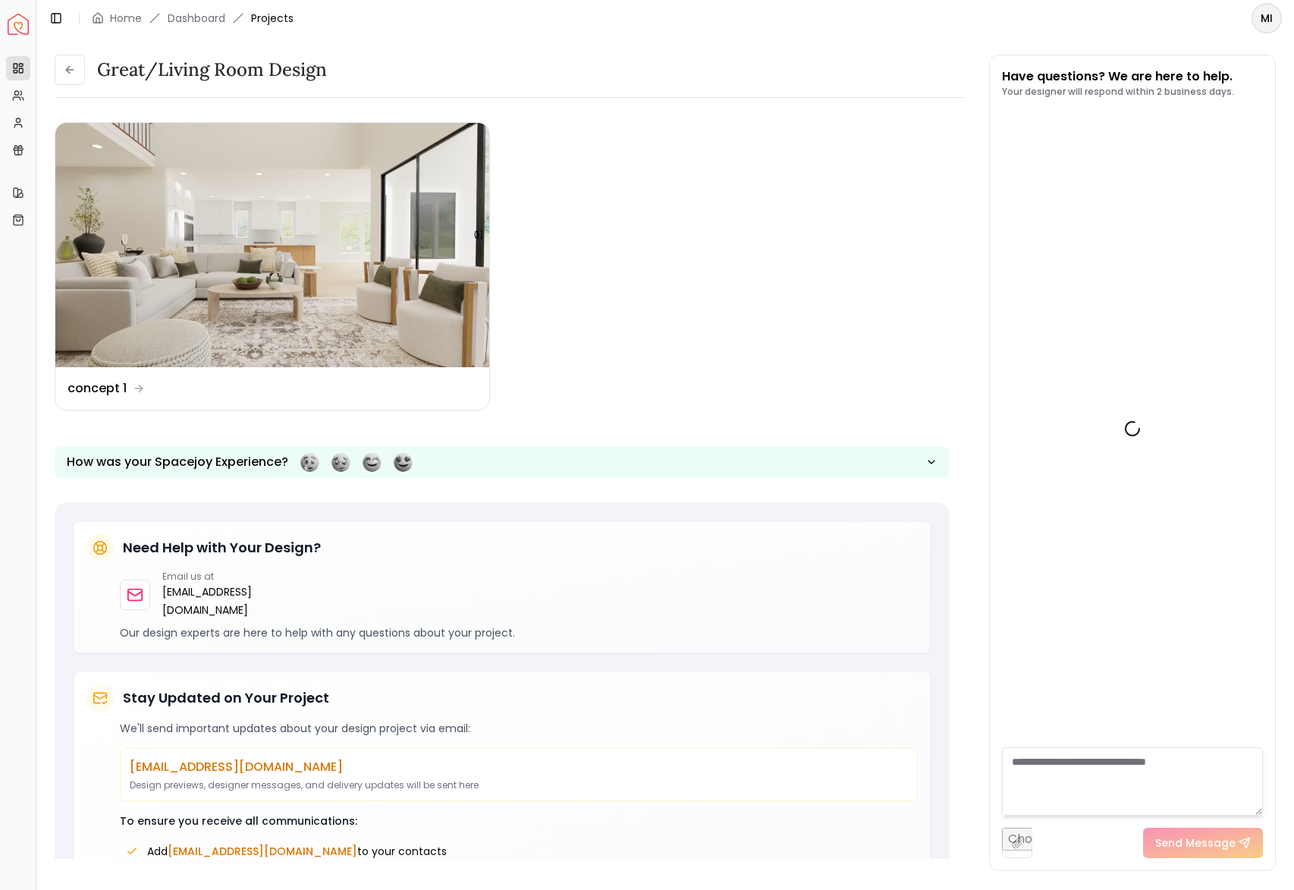
scroll to position [2726, 0]
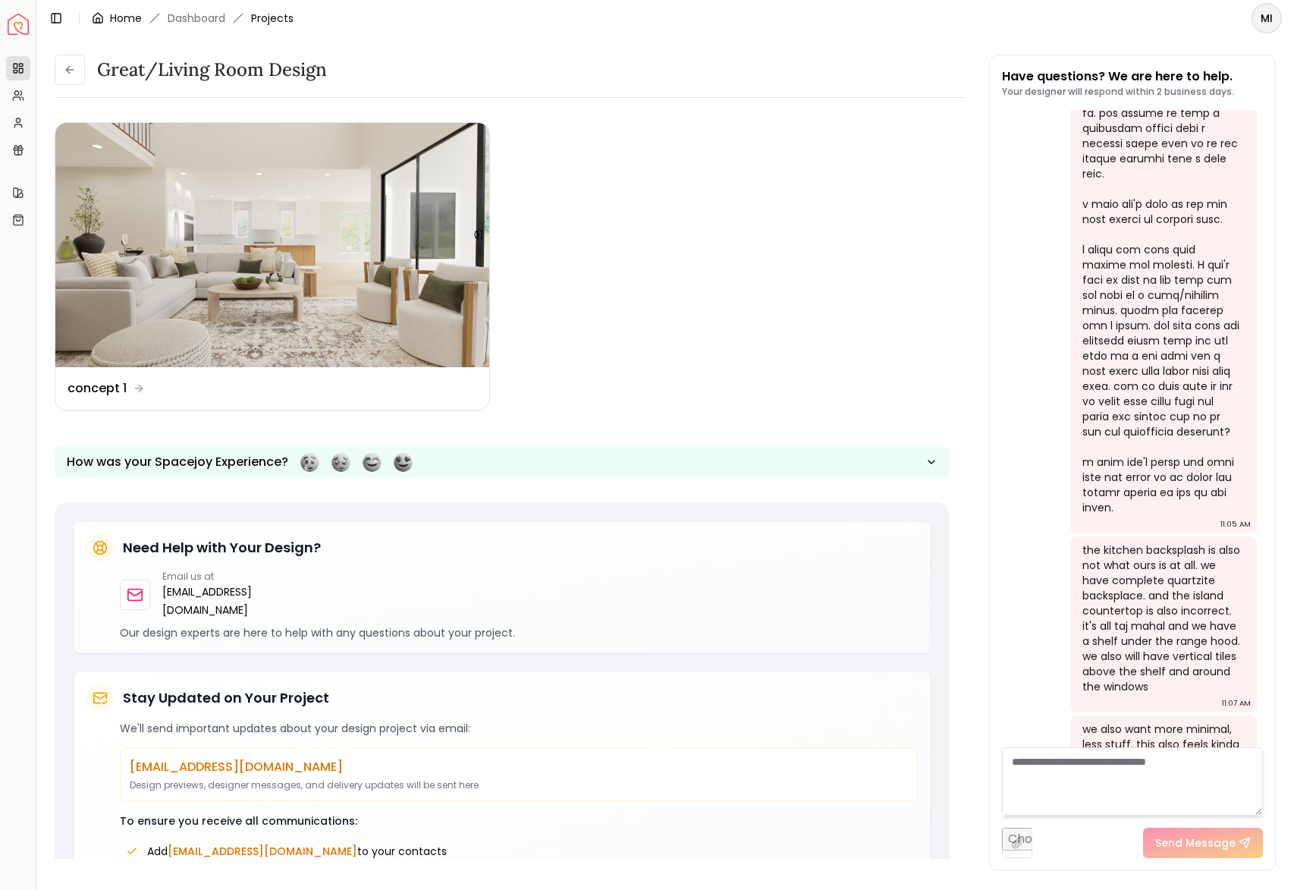
click at [119, 16] on link "Home" at bounding box center [126, 18] width 32 height 15
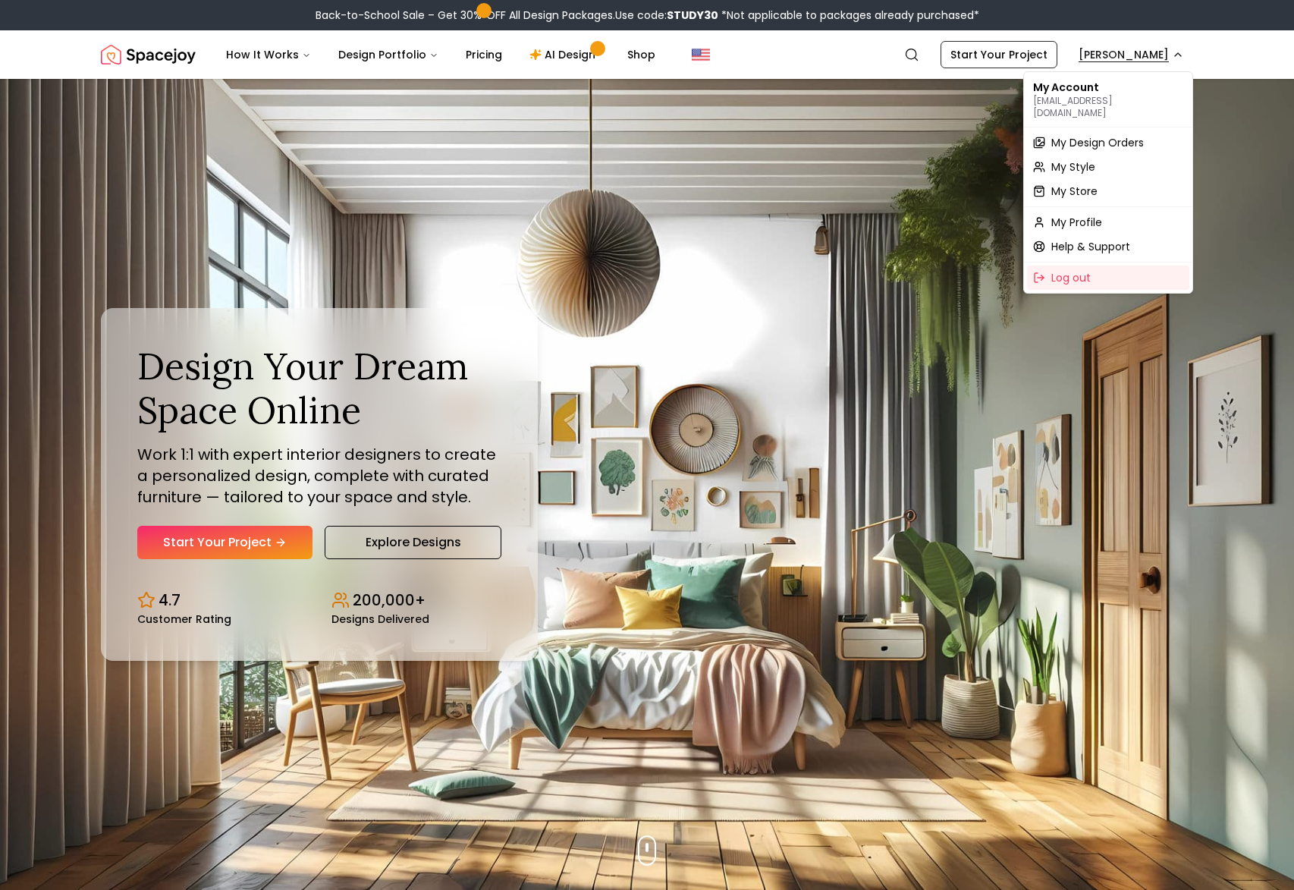
click at [1103, 135] on span "My Design Orders" at bounding box center [1097, 142] width 93 height 15
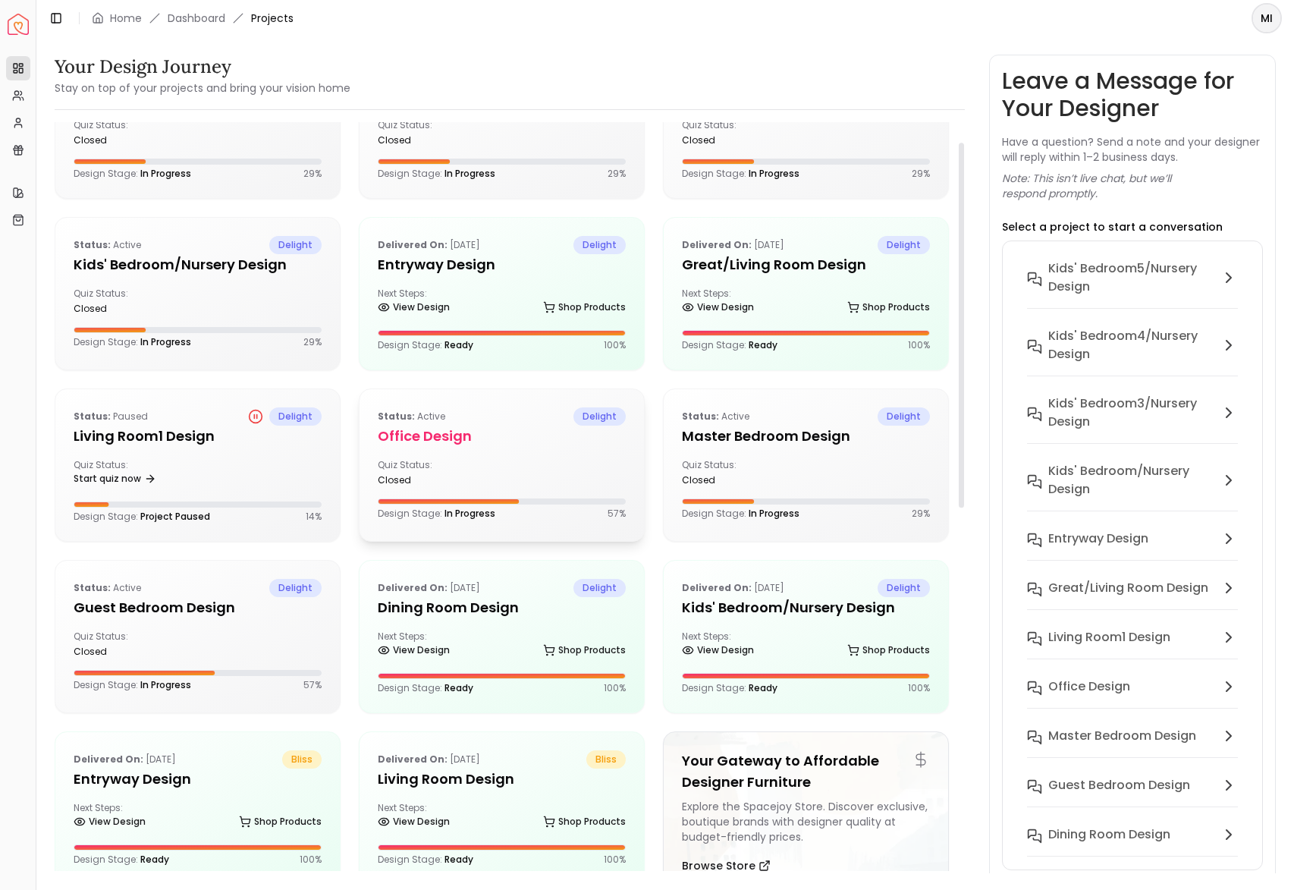
scroll to position [115, 0]
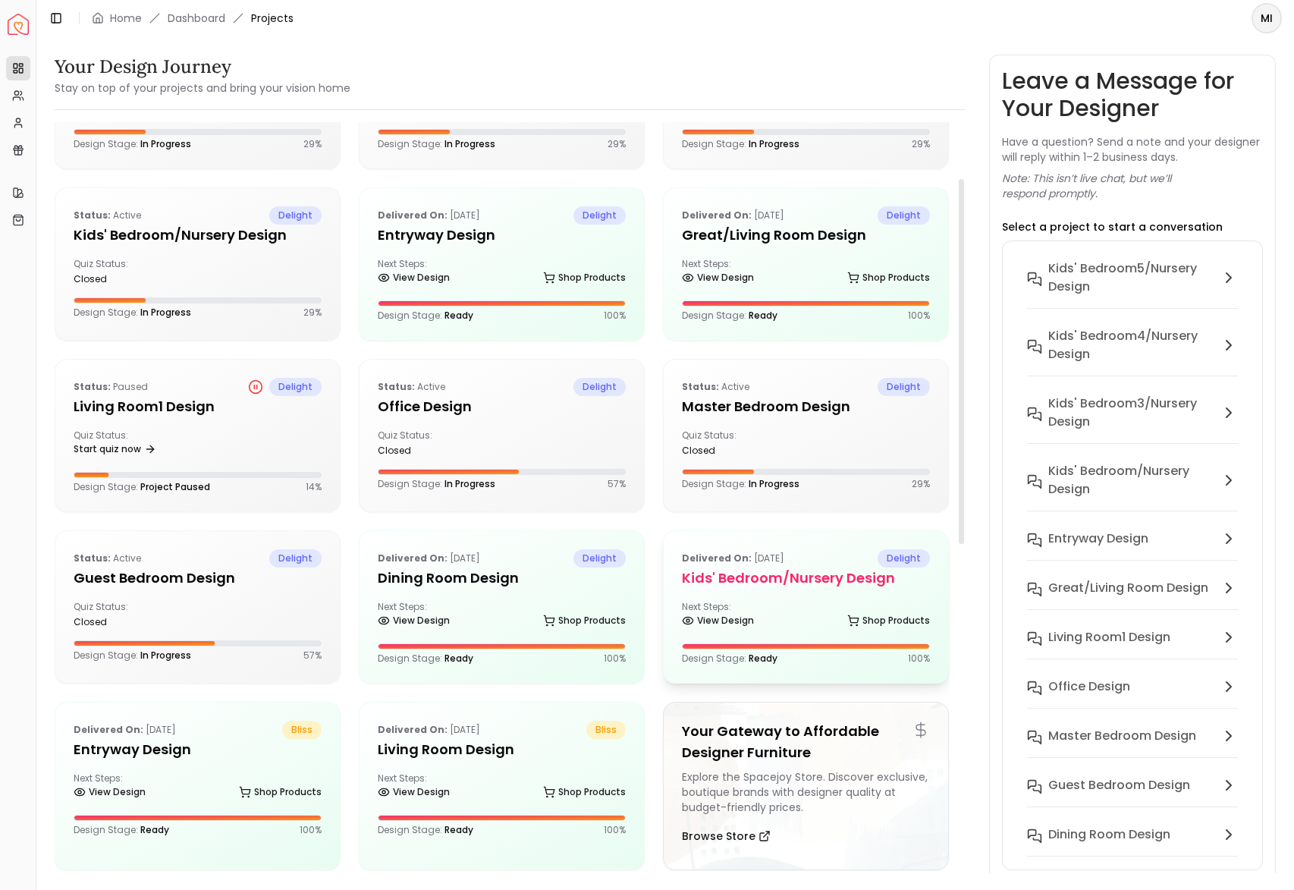
click at [760, 588] on h5 "Kids' Bedroom/Nursery Design" at bounding box center [806, 577] width 248 height 21
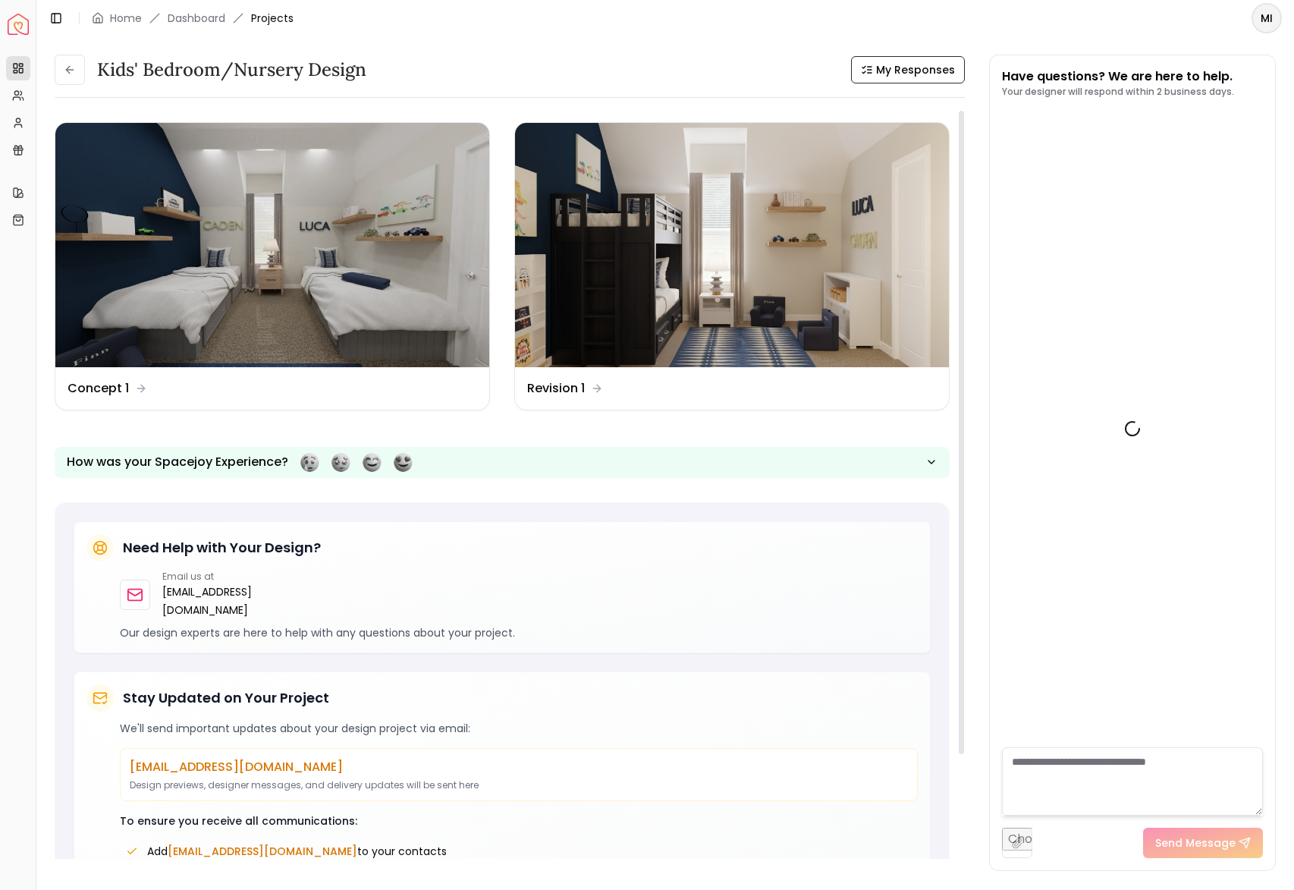
scroll to position [3043, 0]
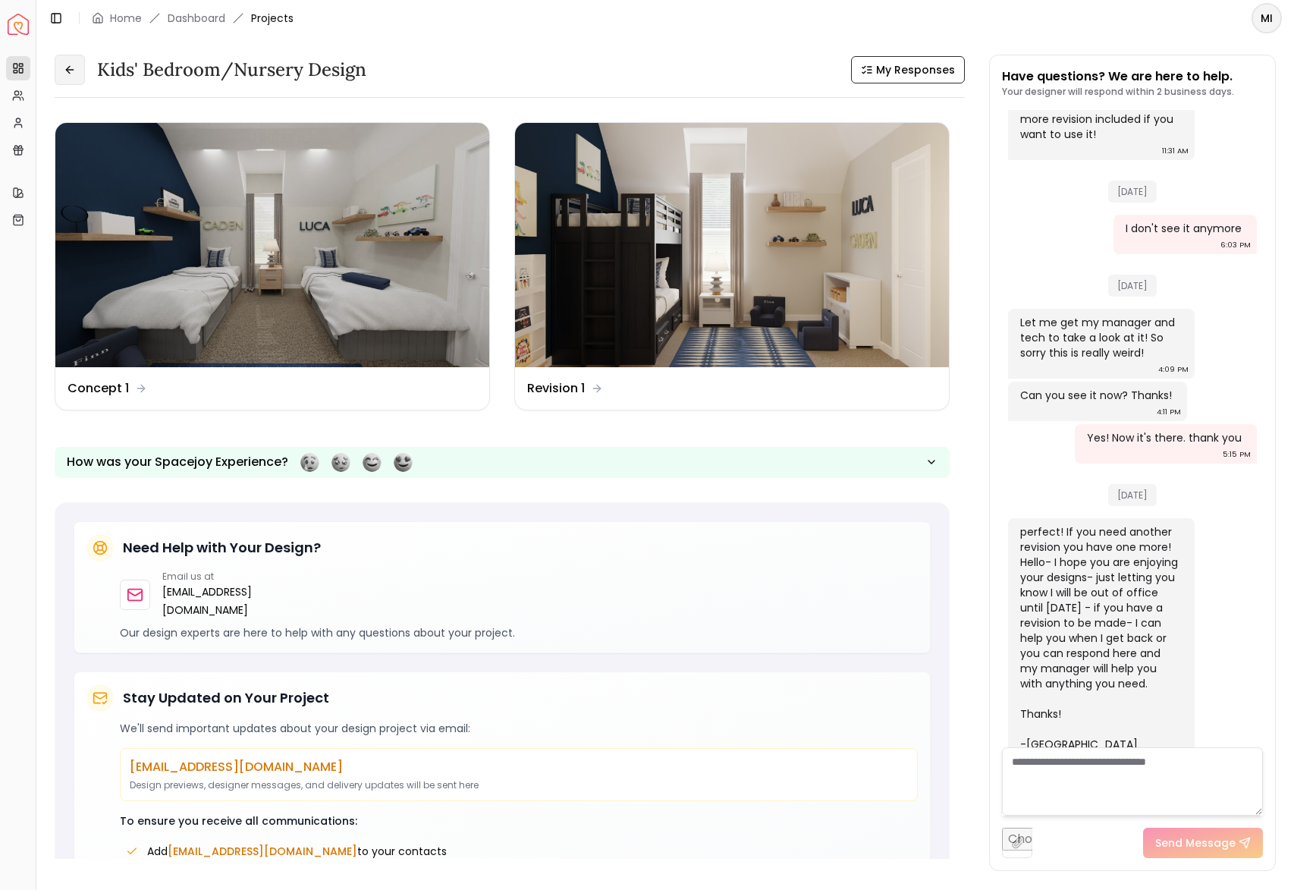
click at [64, 78] on button at bounding box center [70, 70] width 30 height 30
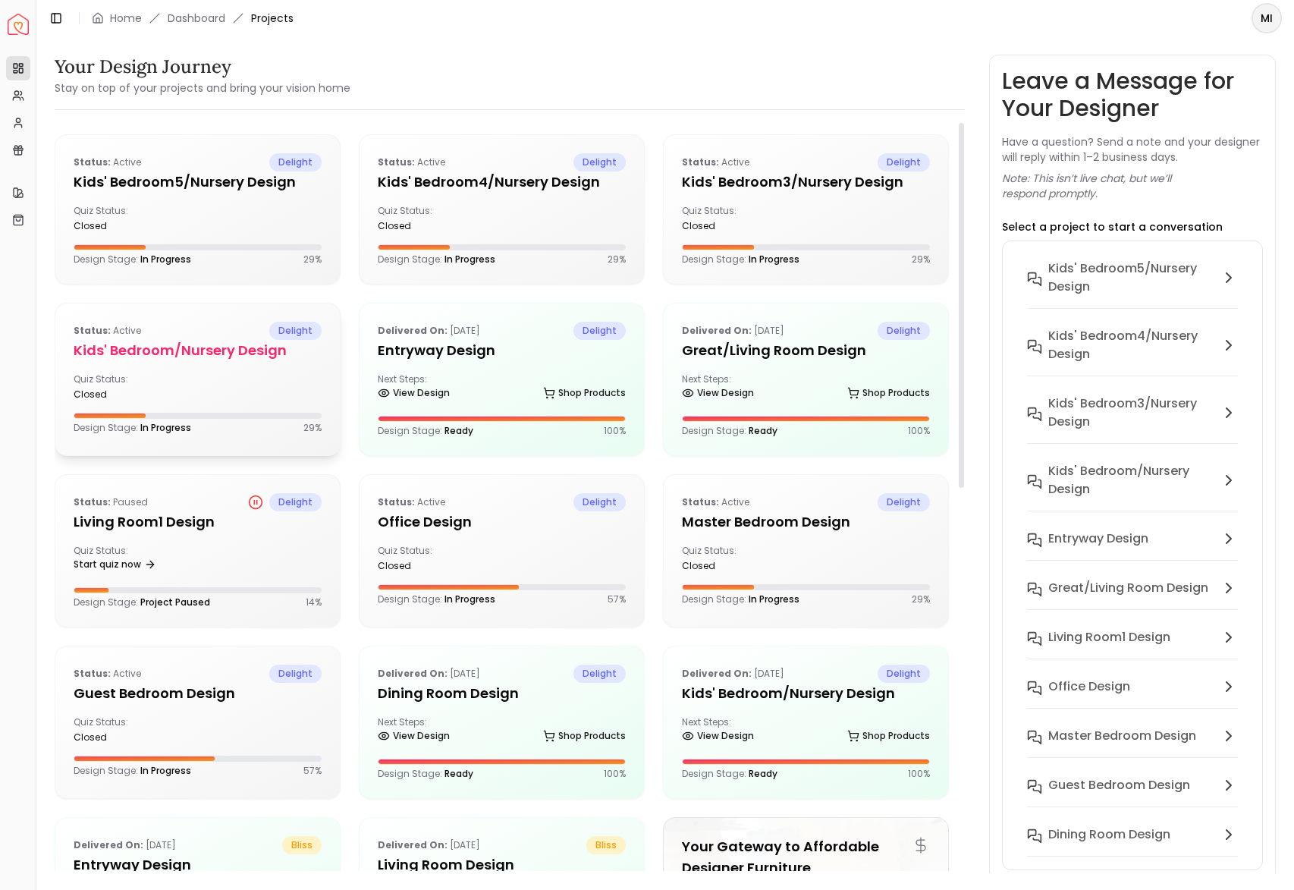
click at [256, 375] on div "Quiz Status: closed" at bounding box center [198, 386] width 248 height 27
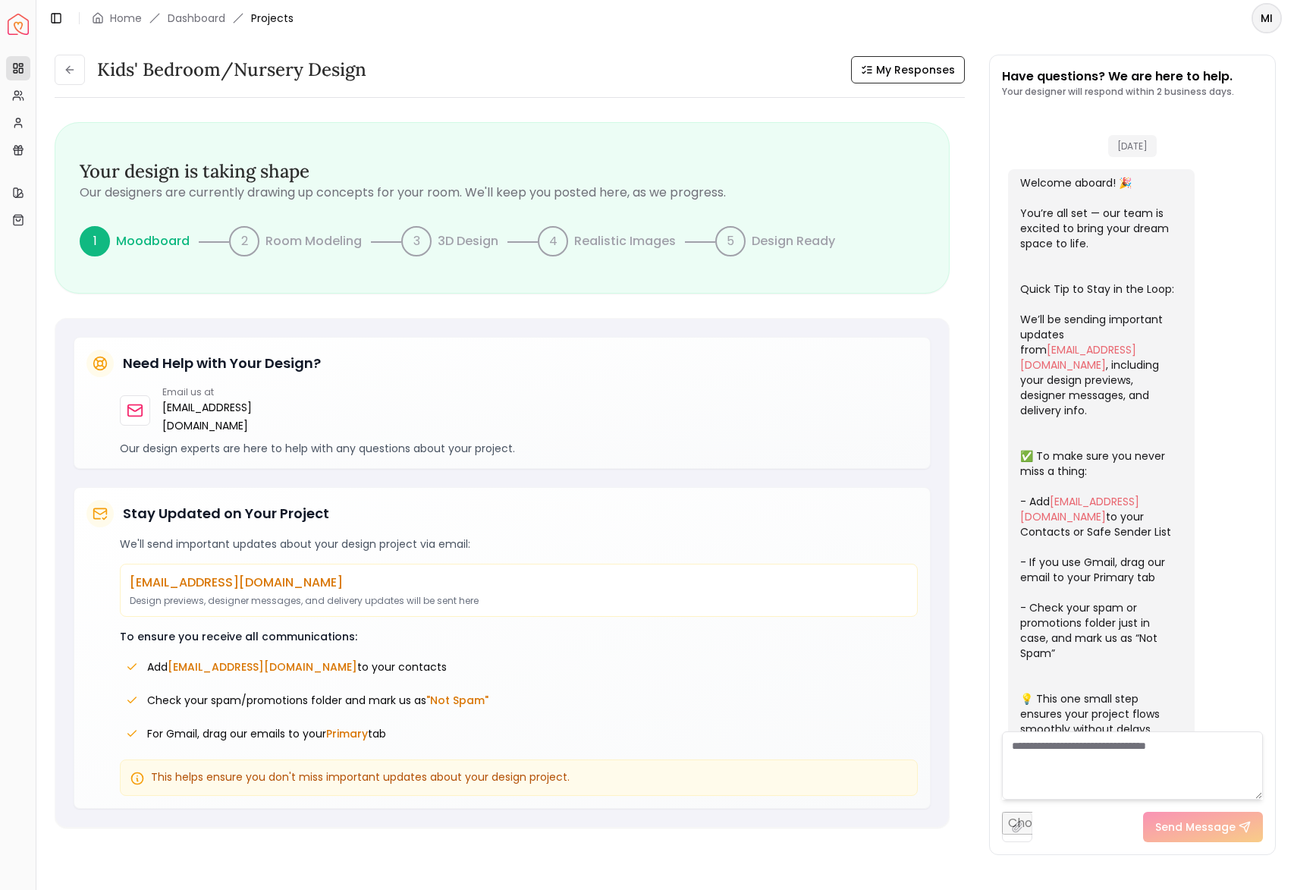
scroll to position [2394, 0]
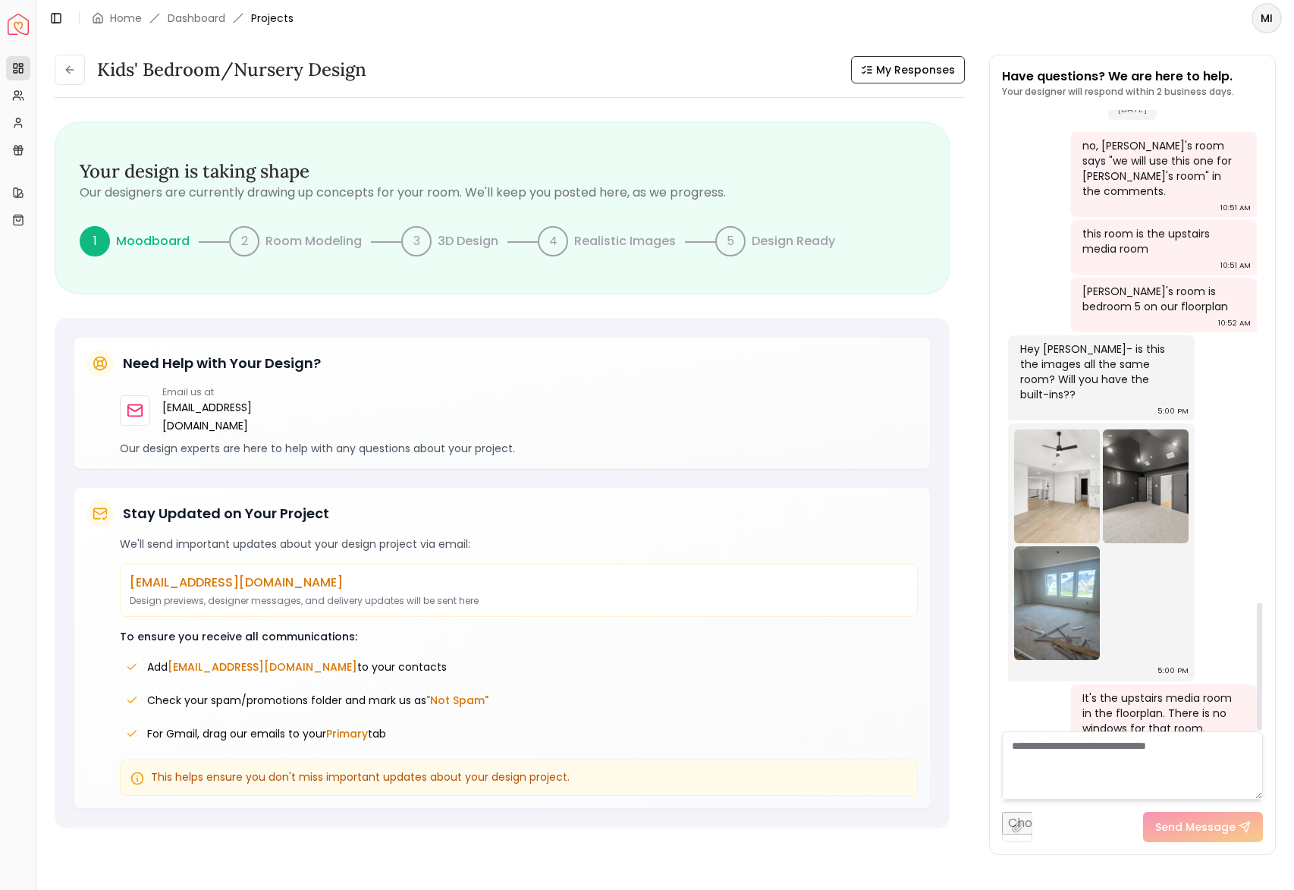
click at [1075, 760] on textarea at bounding box center [1133, 765] width 262 height 68
click at [1140, 429] on img at bounding box center [1146, 486] width 86 height 114
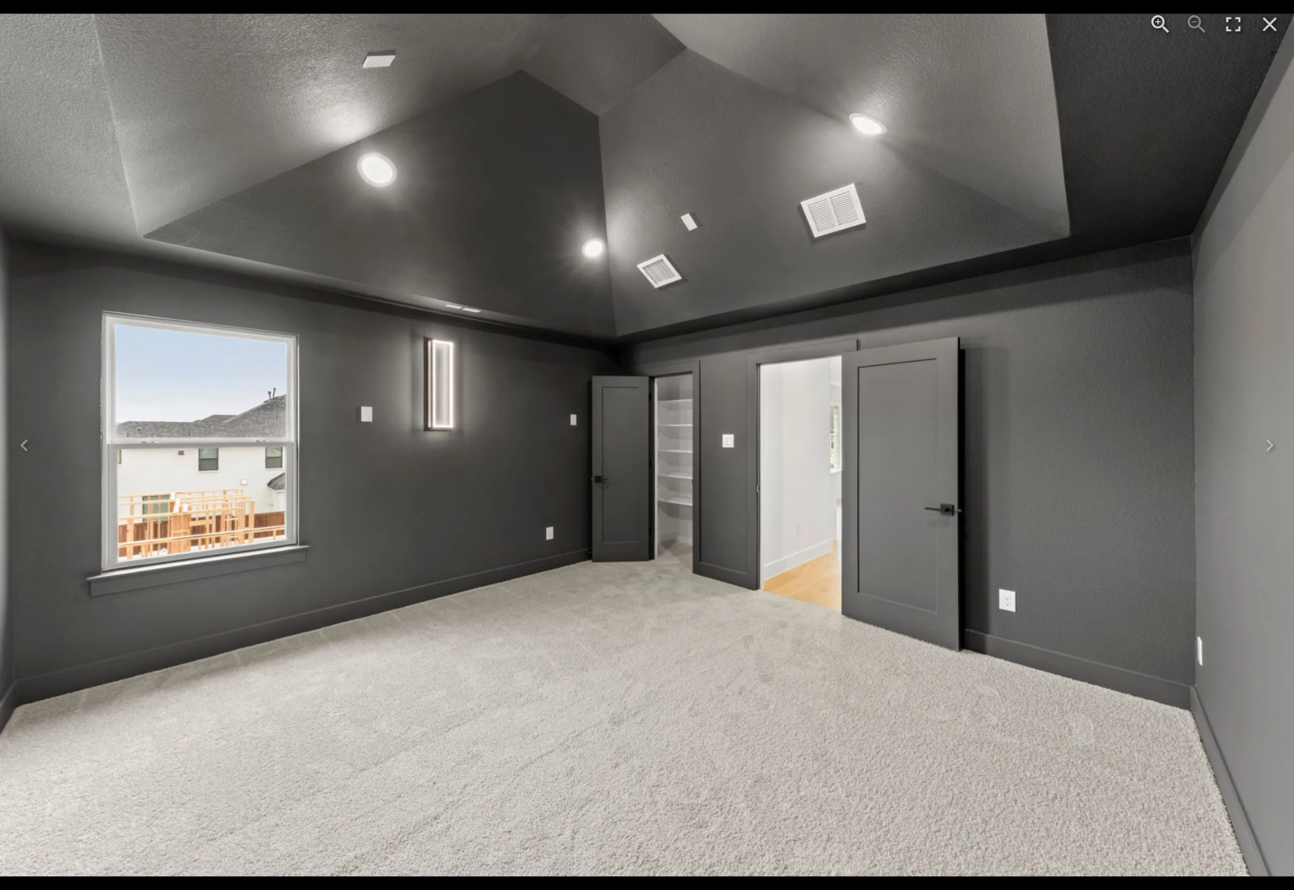
click at [1267, 29] on icon "Close" at bounding box center [1269, 24] width 24 height 24
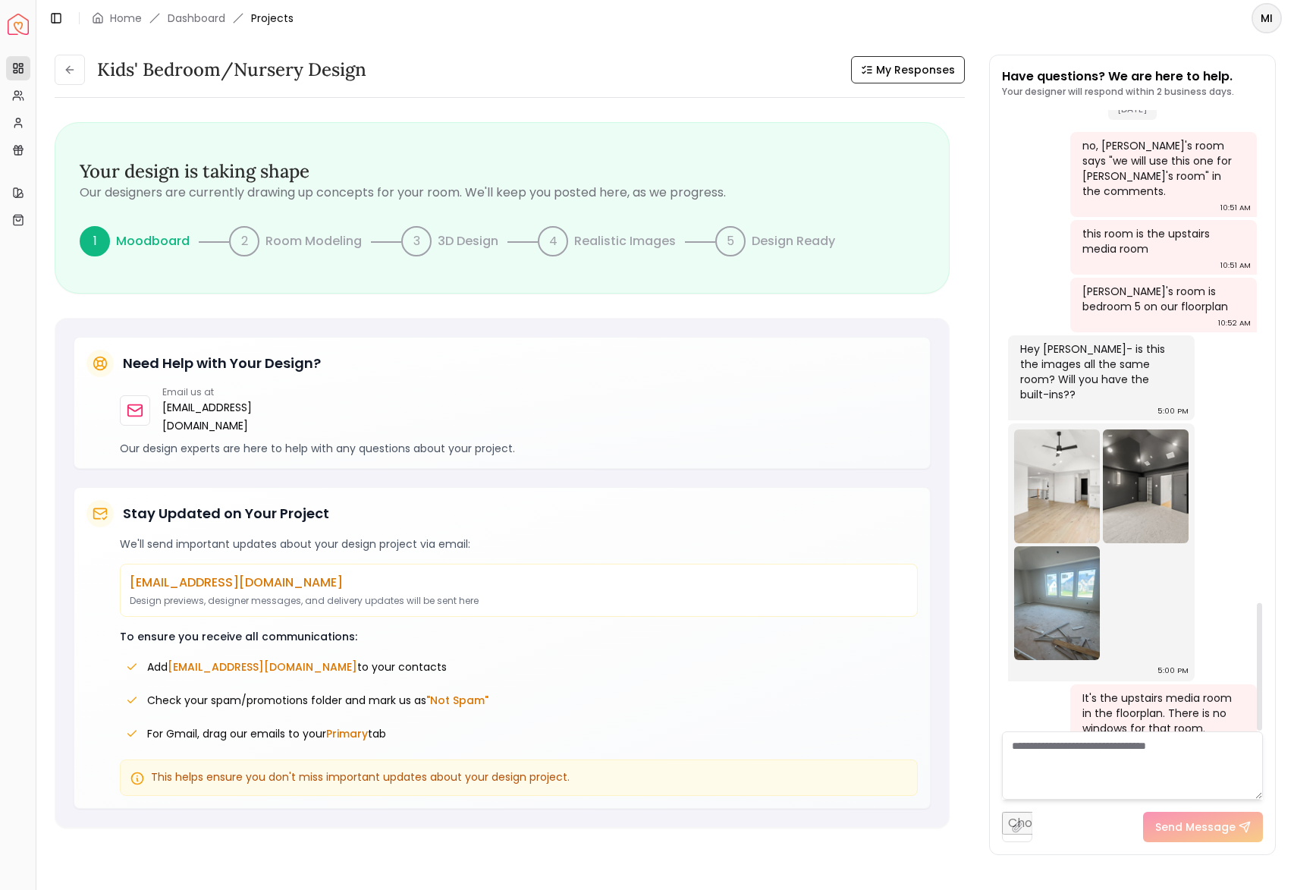
click at [1063, 746] on textarea at bounding box center [1133, 765] width 262 height 68
type textarea "**********"
